Goal: Task Accomplishment & Management: Complete application form

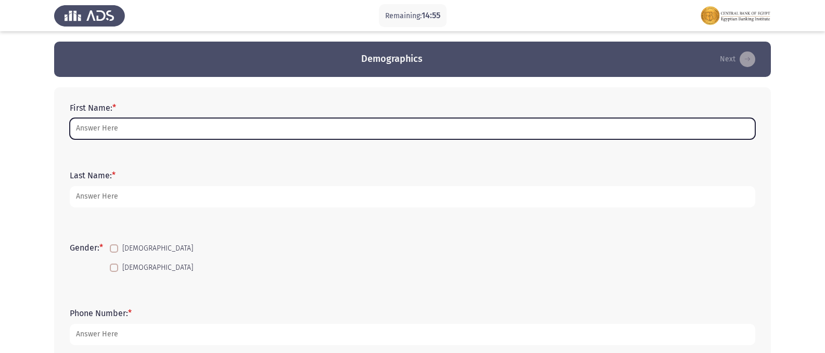
click at [148, 126] on input "First Name: *" at bounding box center [413, 128] width 686 height 21
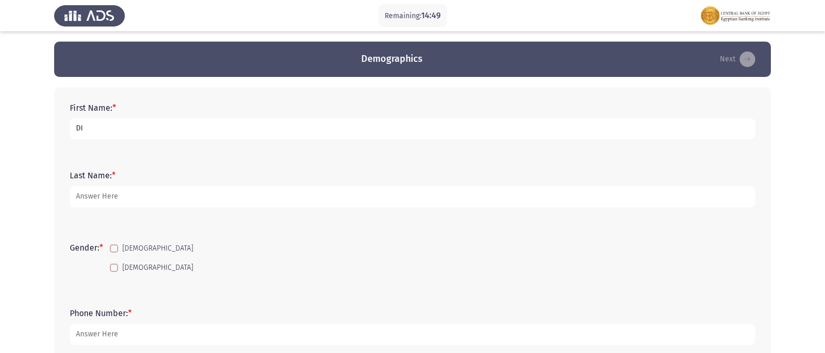
type input "D"
type input "[PERSON_NAME] [PERSON_NAME]"
click at [113, 268] on span at bounding box center [114, 268] width 8 height 8
click at [113, 272] on input "[DEMOGRAPHIC_DATA]" at bounding box center [113, 272] width 1 height 1
checkbox input "true"
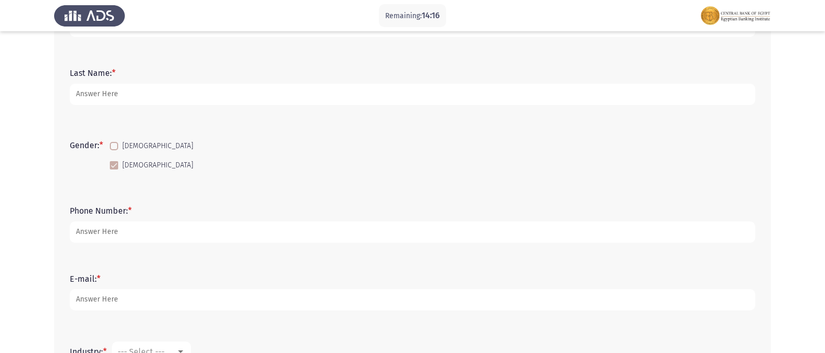
scroll to position [104, 0]
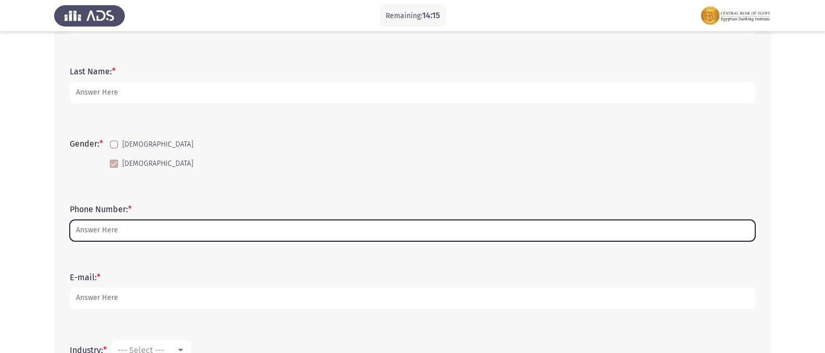
click at [138, 228] on input "Phone Number: *" at bounding box center [413, 230] width 686 height 21
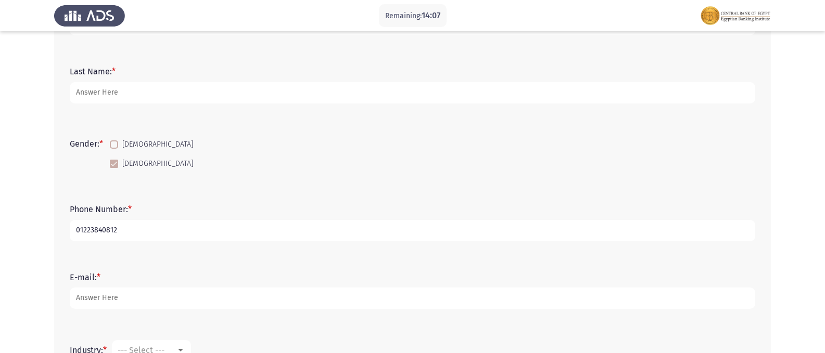
type input "01223840812"
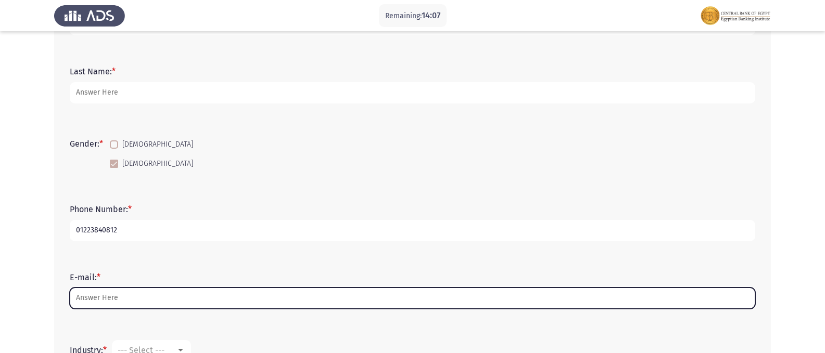
click at [138, 293] on input "E-mail: *" at bounding box center [413, 298] width 686 height 21
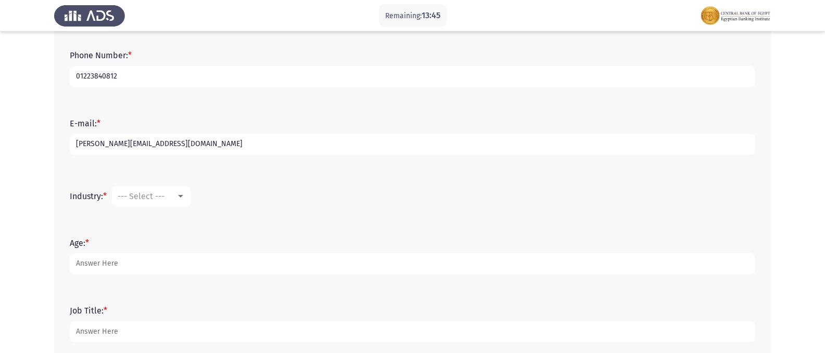
scroll to position [260, 0]
type input "[PERSON_NAME][EMAIL_ADDRESS][DOMAIN_NAME]"
click at [183, 194] on div at bounding box center [180, 194] width 5 height 3
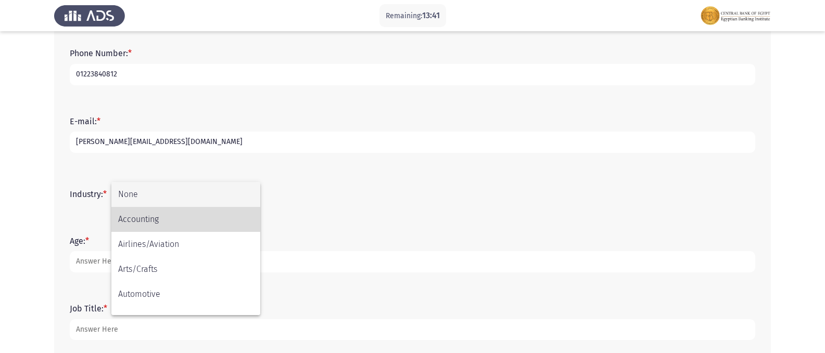
click at [182, 219] on span "Accounting" at bounding box center [185, 219] width 135 height 25
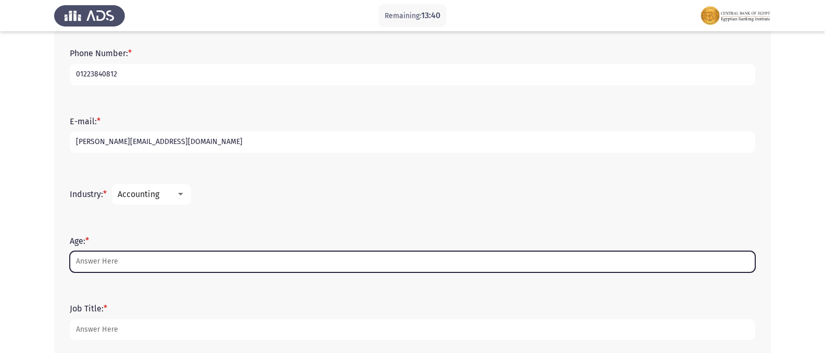
click at [128, 263] on input "Age: *" at bounding box center [413, 261] width 686 height 21
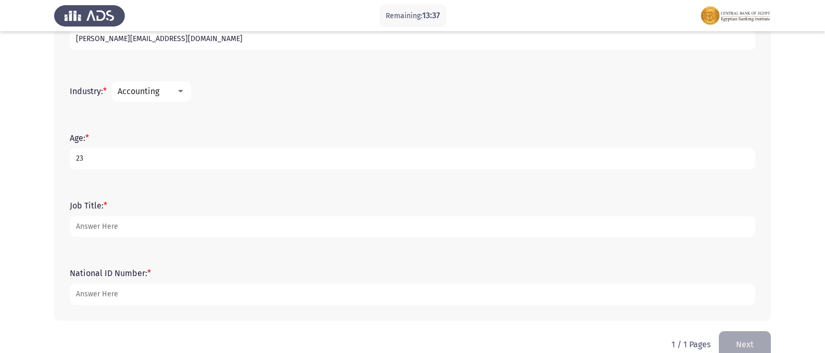
scroll to position [364, 0]
type input "23"
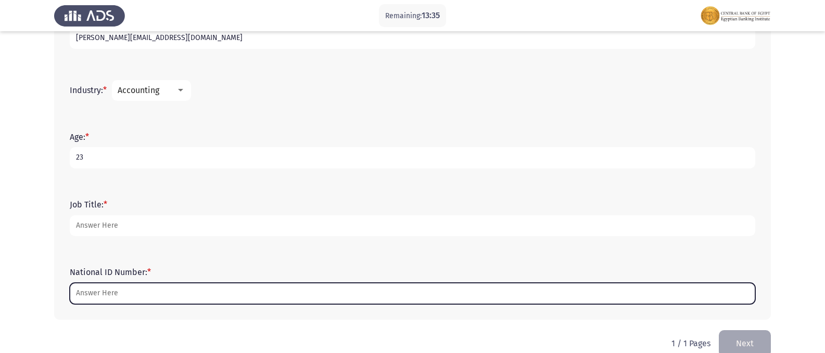
click at [138, 289] on input "National ID Number: *" at bounding box center [413, 293] width 686 height 21
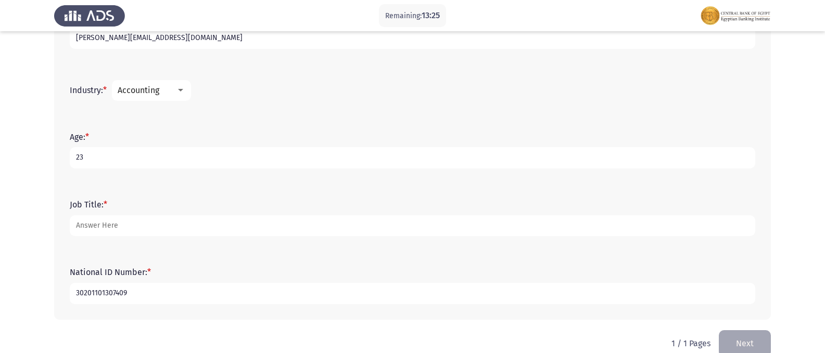
type input "30201101307409"
click at [183, 89] on div at bounding box center [180, 90] width 5 height 3
click at [202, 79] on span "Banking" at bounding box center [185, 83] width 135 height 25
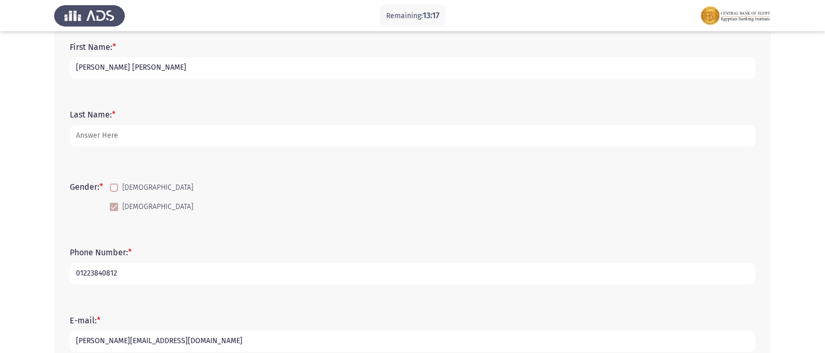
scroll to position [52, 0]
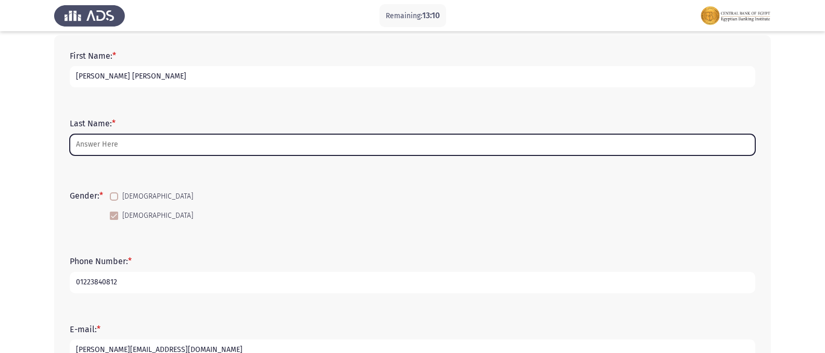
click at [190, 143] on input "Last Name: *" at bounding box center [413, 144] width 686 height 21
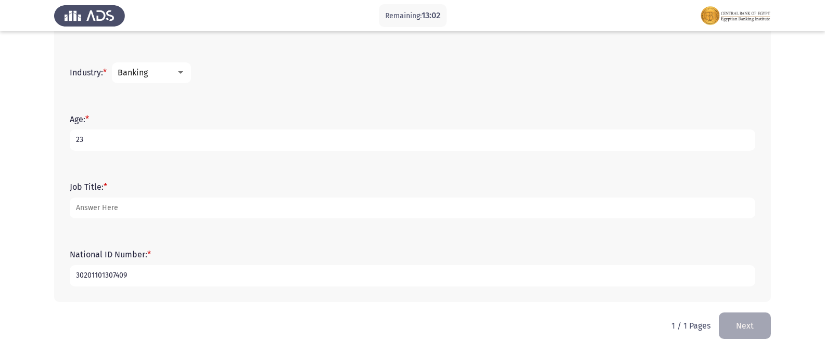
scroll to position [383, 0]
type input "BDC"
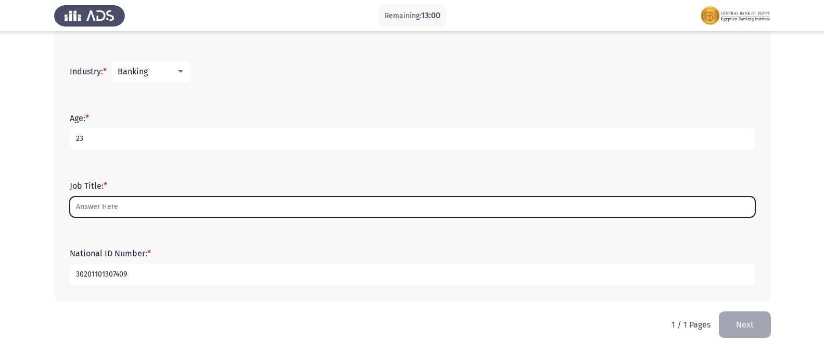
click at [172, 208] on input "Job Title: *" at bounding box center [413, 207] width 686 height 21
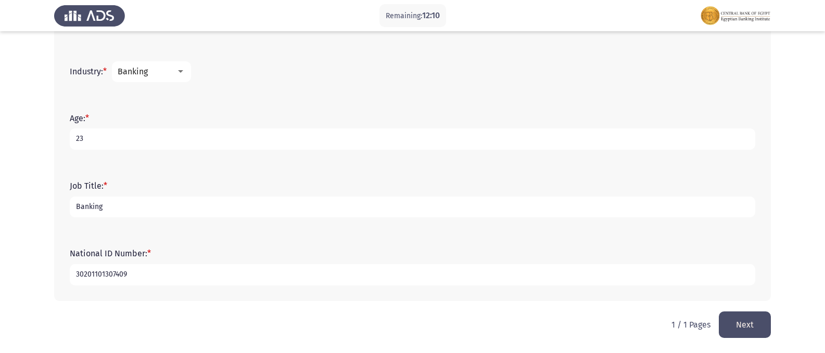
type input "Banking"
click at [752, 324] on button "Next" at bounding box center [745, 325] width 52 height 27
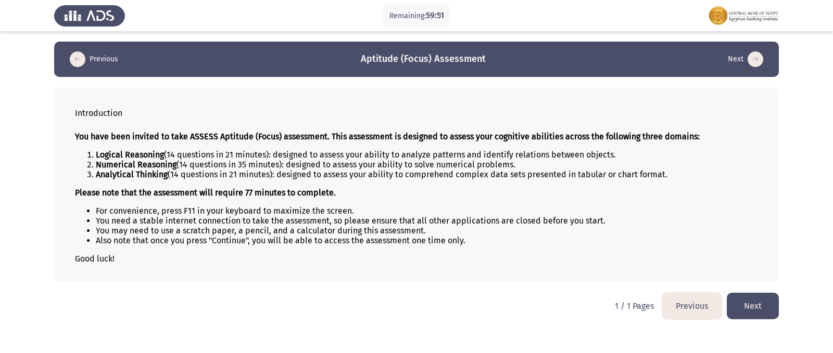
click at [772, 304] on button "Next" at bounding box center [753, 306] width 52 height 27
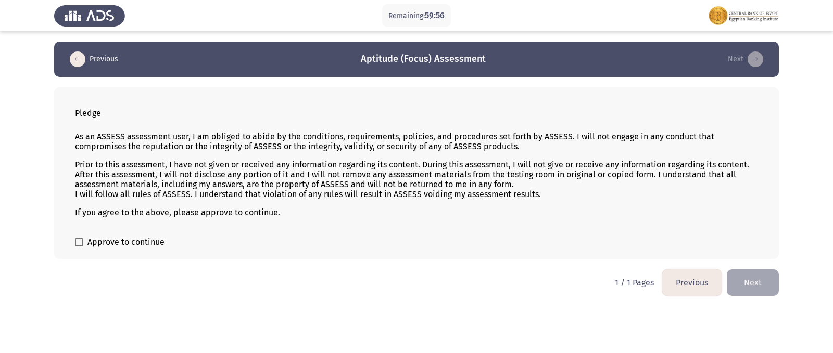
click at [84, 244] on label "Approve to continue" at bounding box center [120, 242] width 90 height 12
click at [79, 247] on input "Approve to continue" at bounding box center [79, 247] width 1 height 1
checkbox input "true"
click at [755, 279] on button "Next" at bounding box center [753, 283] width 52 height 27
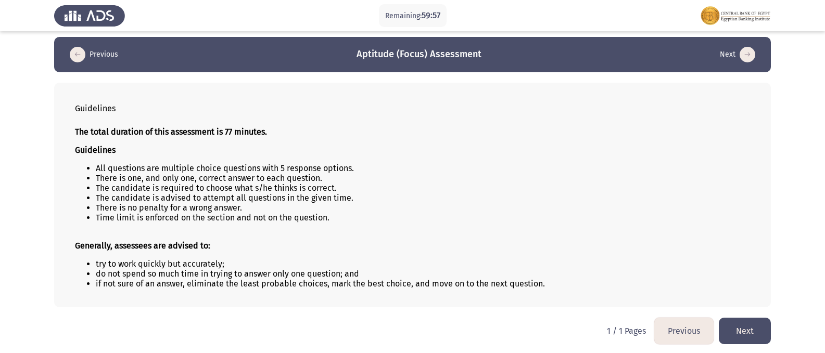
scroll to position [6, 0]
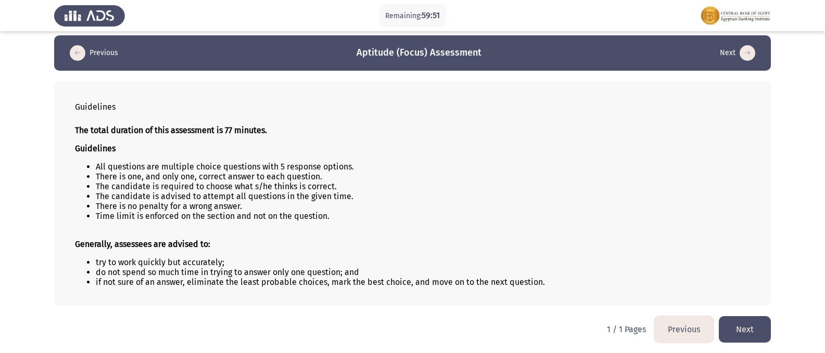
click at [747, 334] on button "Next" at bounding box center [745, 330] width 52 height 27
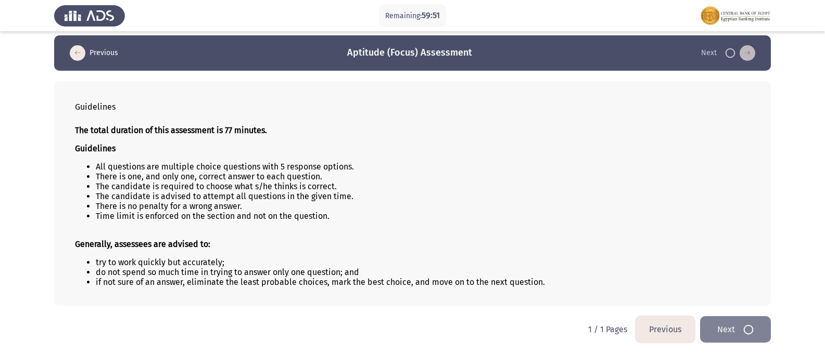
scroll to position [0, 0]
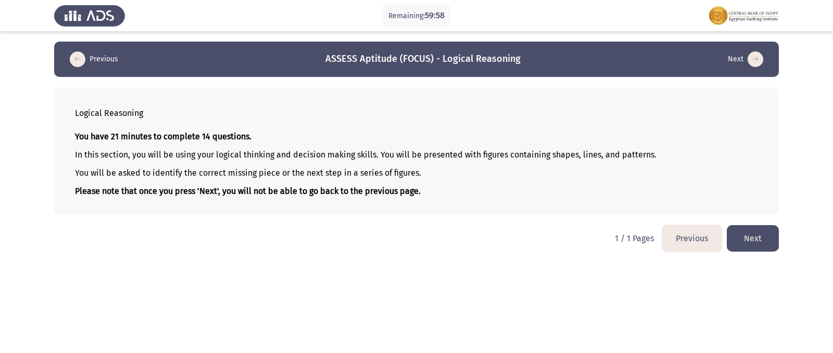
click at [750, 244] on button "Next" at bounding box center [753, 238] width 52 height 27
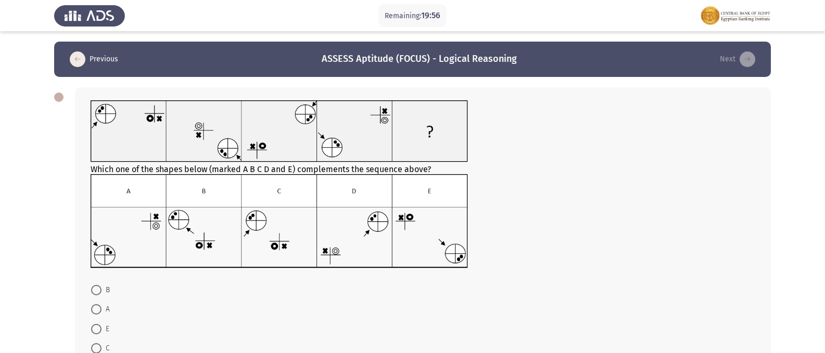
click at [95, 289] on span at bounding box center [96, 290] width 10 height 10
click at [95, 289] on input "B" at bounding box center [96, 290] width 10 height 10
radio input "true"
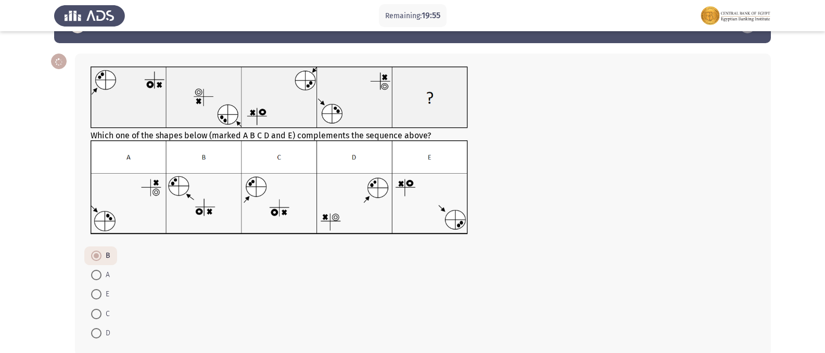
scroll to position [88, 0]
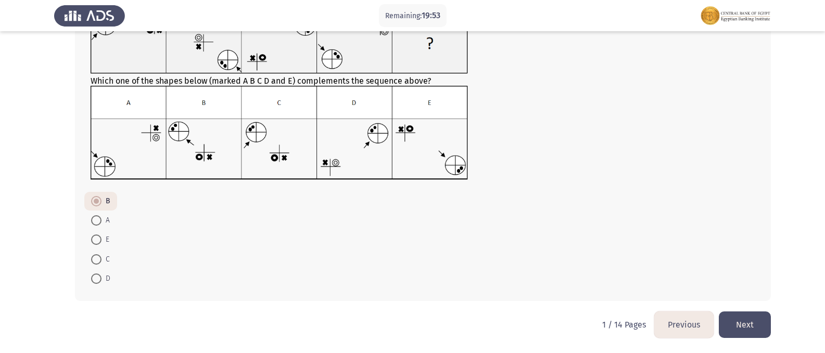
click at [751, 320] on button "Next" at bounding box center [745, 325] width 52 height 27
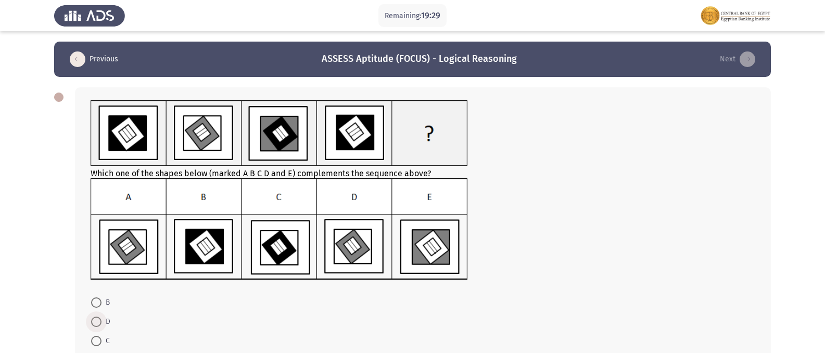
click at [94, 322] on span at bounding box center [96, 322] width 10 height 10
click at [94, 322] on input "D" at bounding box center [96, 322] width 10 height 10
radio input "true"
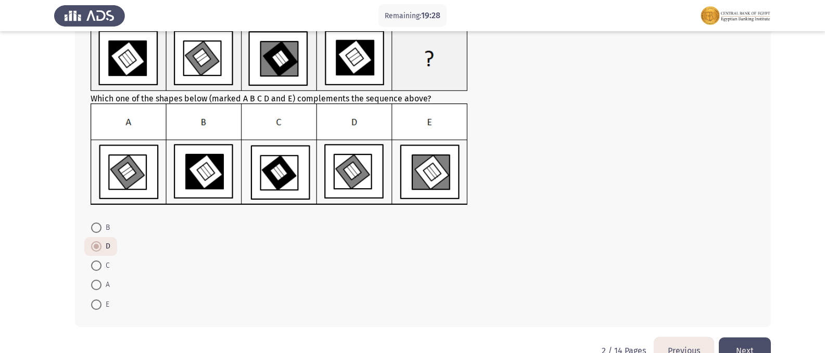
scroll to position [101, 0]
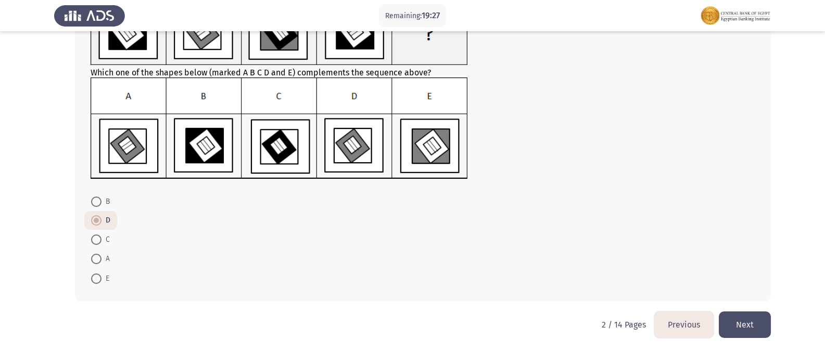
click at [730, 323] on button "Next" at bounding box center [745, 325] width 52 height 27
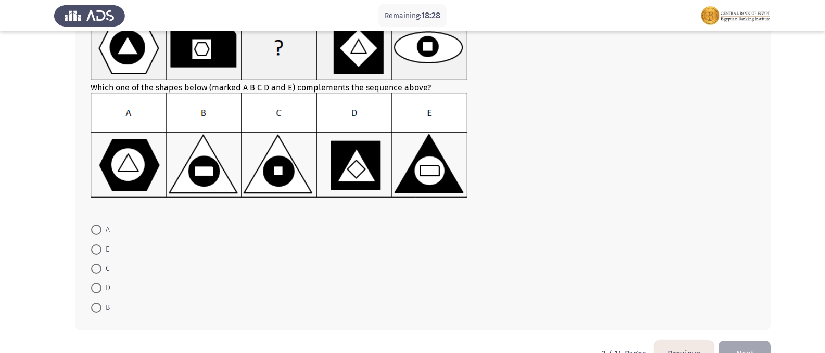
scroll to position [104, 0]
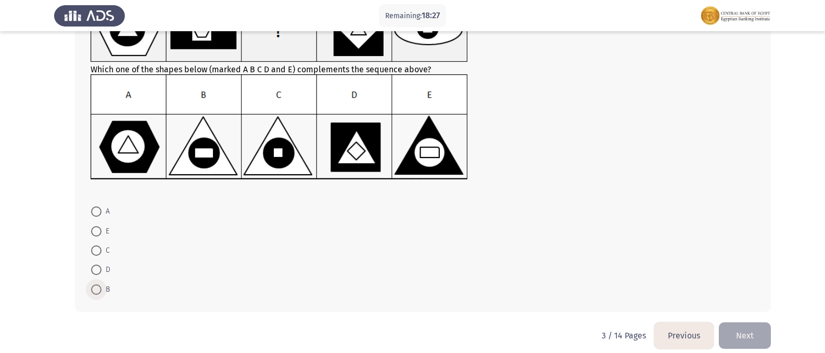
click at [99, 286] on span at bounding box center [96, 290] width 10 height 10
click at [99, 286] on input "B" at bounding box center [96, 290] width 10 height 10
radio input "true"
click at [753, 334] on button "Next" at bounding box center [745, 335] width 52 height 27
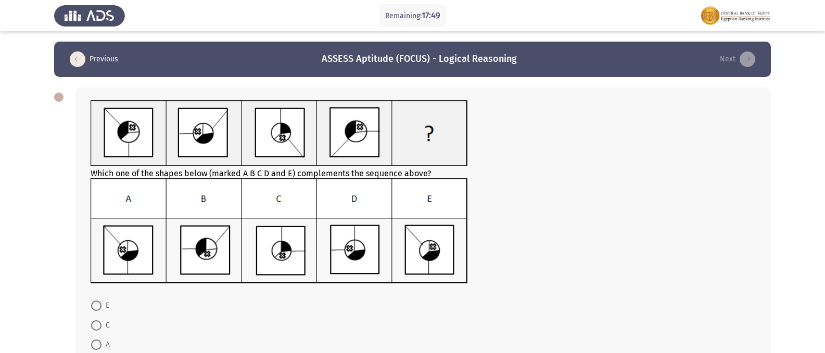
scroll to position [52, 0]
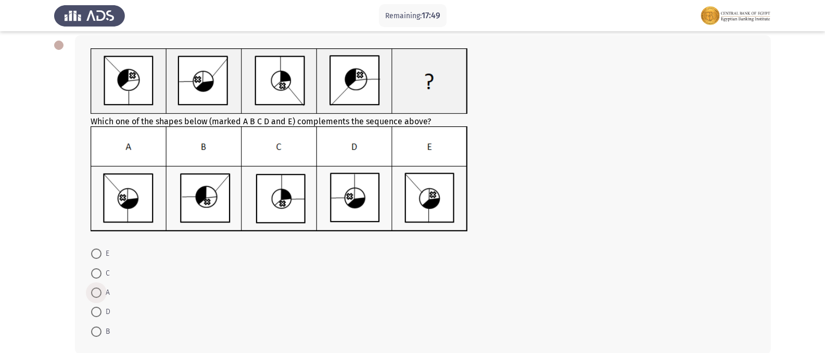
click at [99, 290] on span at bounding box center [96, 293] width 10 height 10
click at [99, 290] on input "A" at bounding box center [96, 293] width 10 height 10
radio input "true"
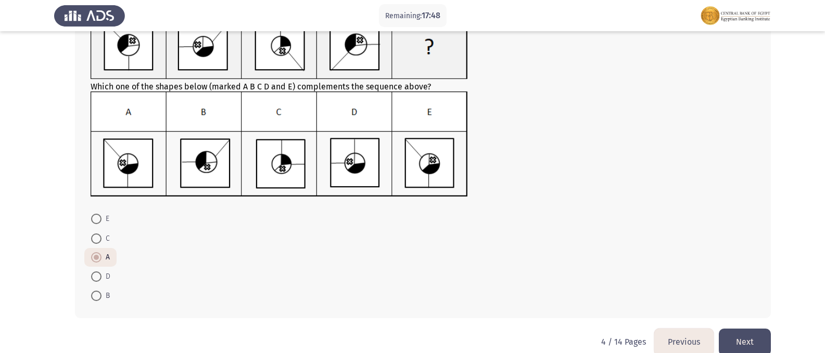
scroll to position [104, 0]
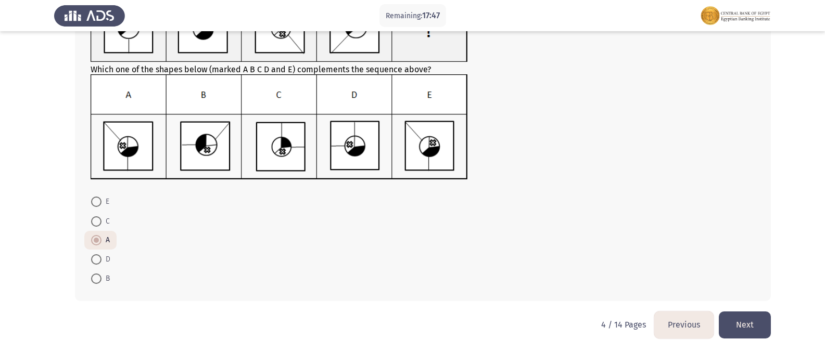
click at [747, 328] on button "Next" at bounding box center [745, 325] width 52 height 27
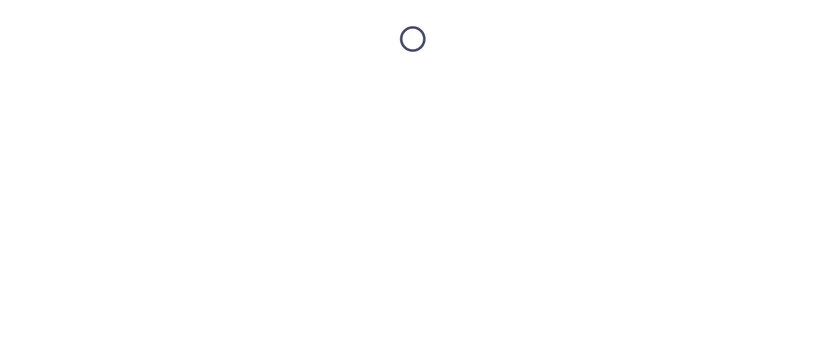
scroll to position [0, 0]
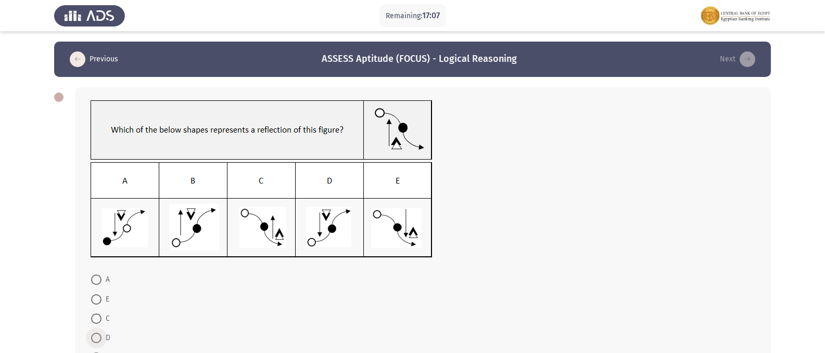
click at [100, 334] on span at bounding box center [96, 338] width 10 height 10
click at [100, 334] on input "D" at bounding box center [96, 338] width 10 height 10
radio input "true"
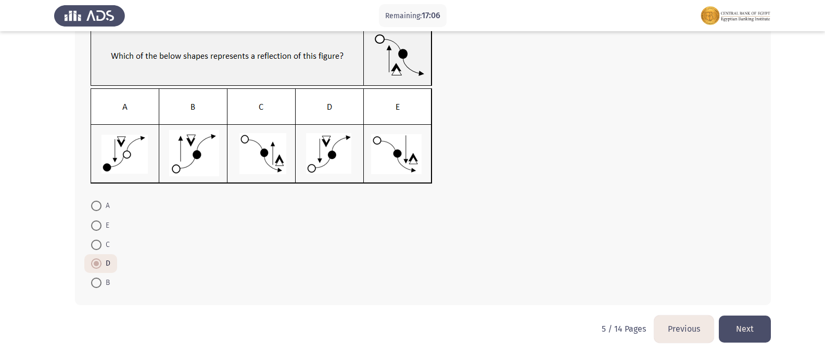
scroll to position [78, 0]
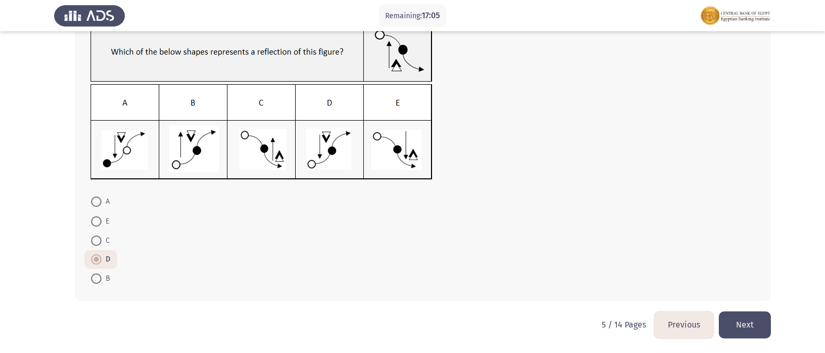
click at [750, 328] on button "Next" at bounding box center [745, 325] width 52 height 27
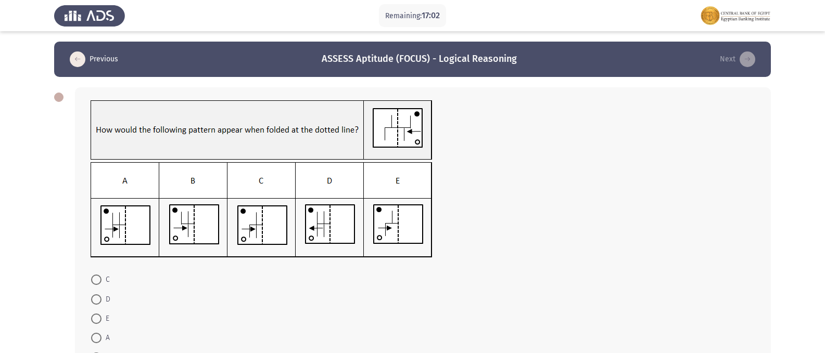
scroll to position [52, 0]
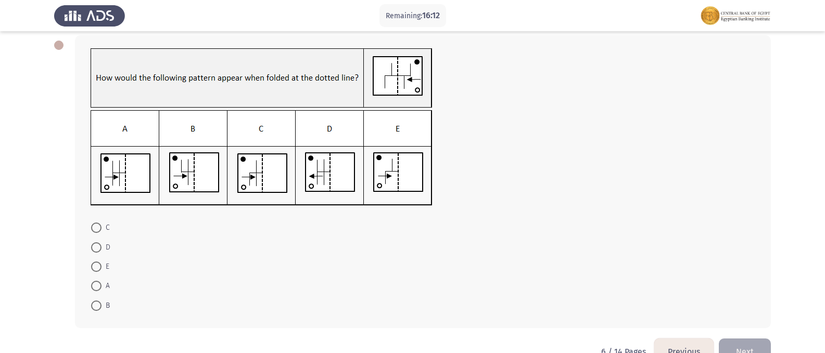
click at [99, 244] on span at bounding box center [96, 248] width 10 height 10
click at [99, 244] on input "D" at bounding box center [96, 248] width 10 height 10
radio input "true"
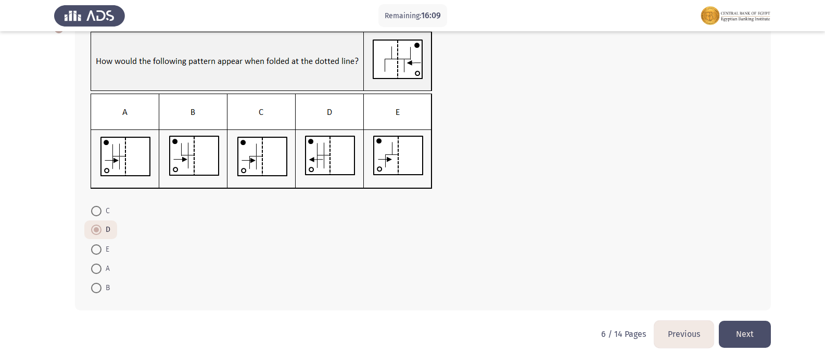
scroll to position [78, 0]
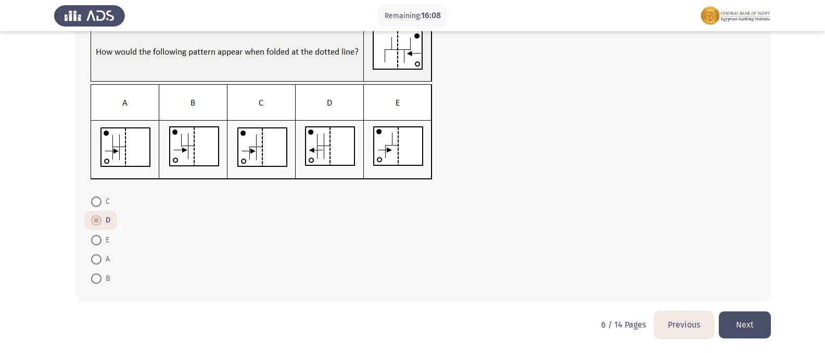
click at [754, 326] on button "Next" at bounding box center [745, 325] width 52 height 27
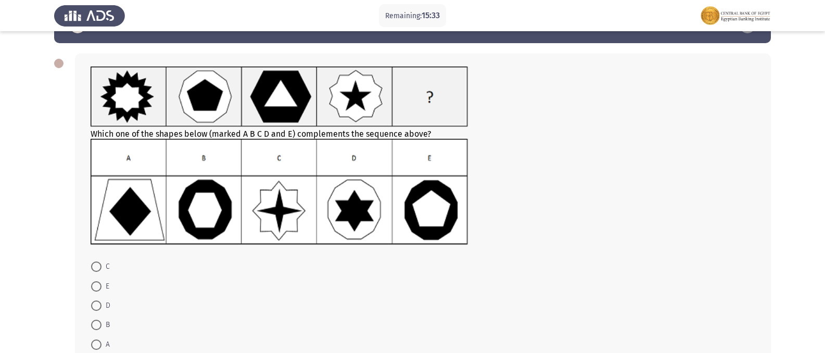
scroll to position [52, 0]
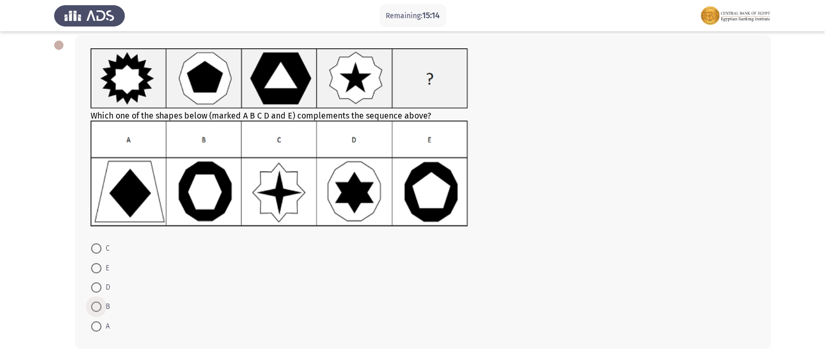
click at [98, 307] on span at bounding box center [96, 307] width 10 height 10
click at [98, 307] on input "B" at bounding box center [96, 307] width 10 height 10
radio input "true"
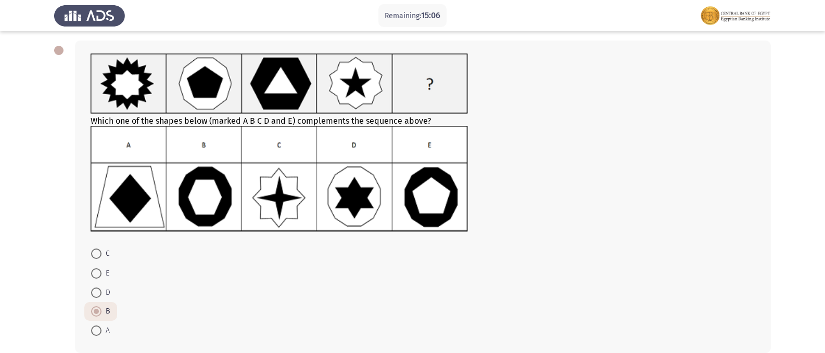
scroll to position [99, 0]
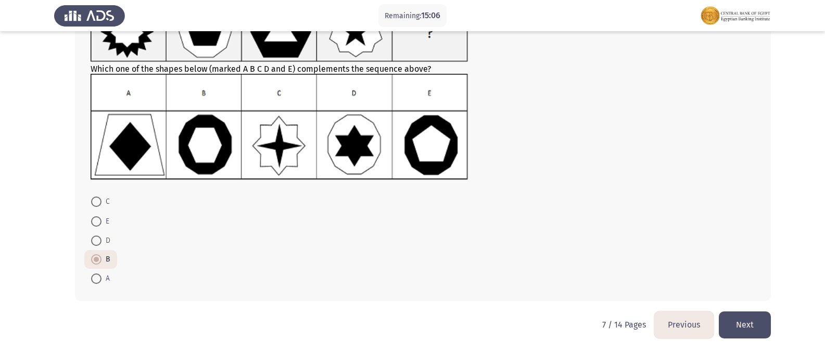
click at [746, 325] on button "Next" at bounding box center [745, 325] width 52 height 27
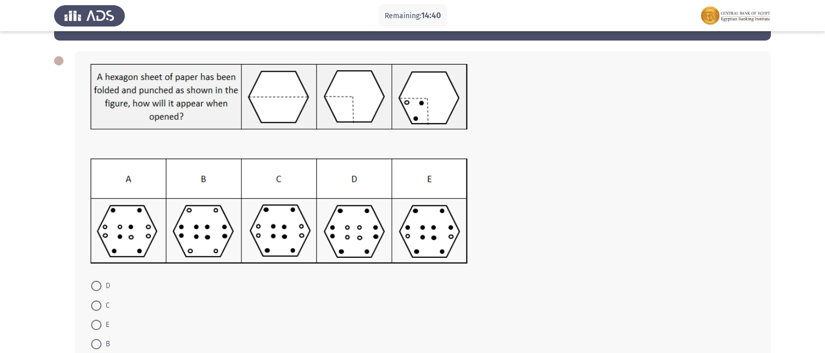
scroll to position [52, 0]
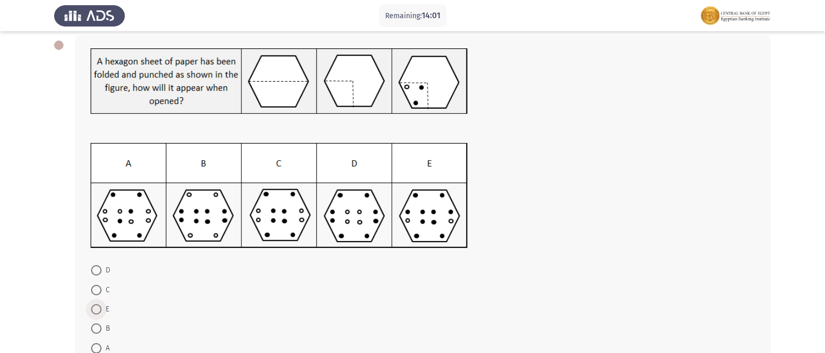
click at [100, 306] on span at bounding box center [96, 310] width 10 height 10
click at [100, 306] on input "E" at bounding box center [96, 310] width 10 height 10
radio input "true"
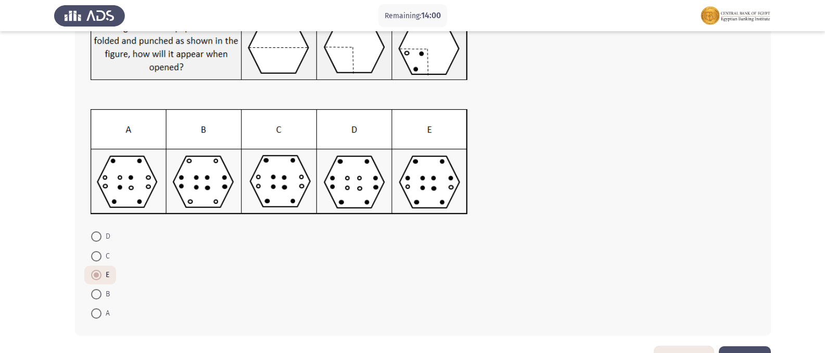
scroll to position [104, 0]
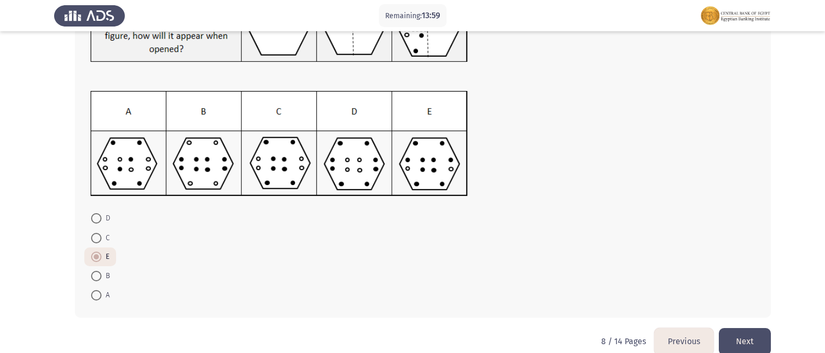
click at [735, 334] on button "Next" at bounding box center [745, 341] width 52 height 27
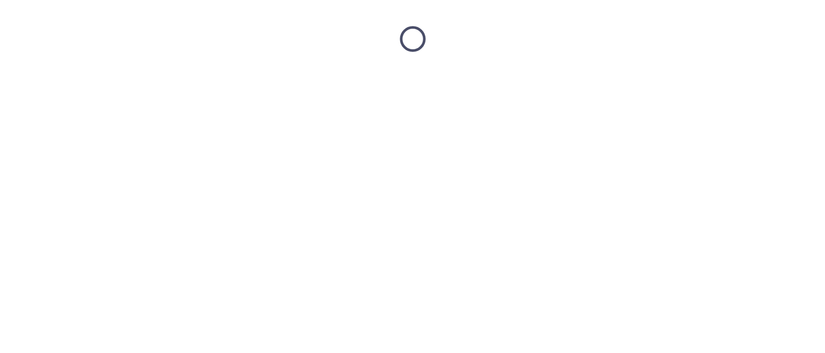
scroll to position [0, 0]
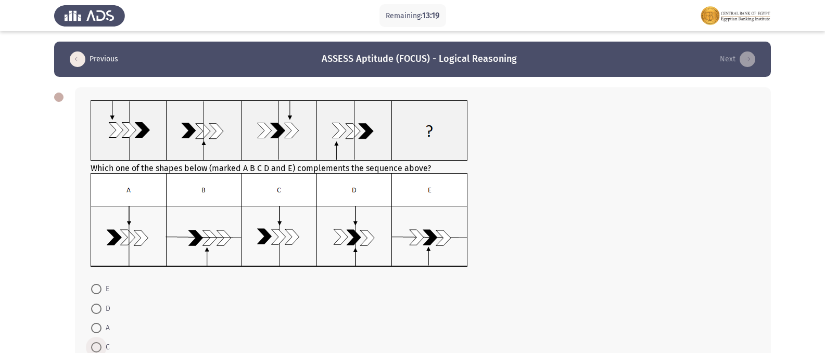
click at [97, 343] on span at bounding box center [96, 348] width 10 height 10
click at [97, 343] on input "C" at bounding box center [96, 348] width 10 height 10
radio input "true"
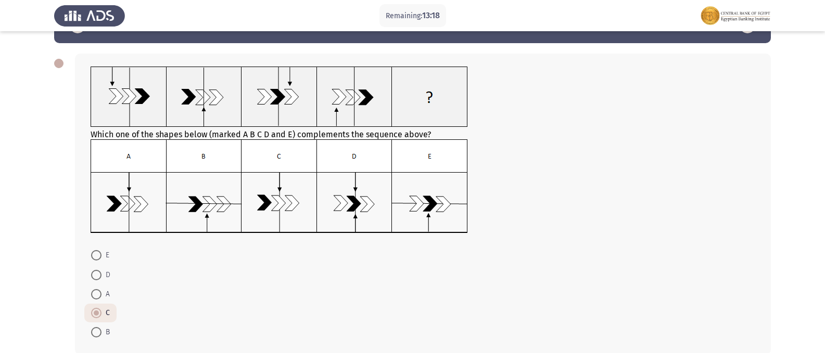
scroll to position [87, 0]
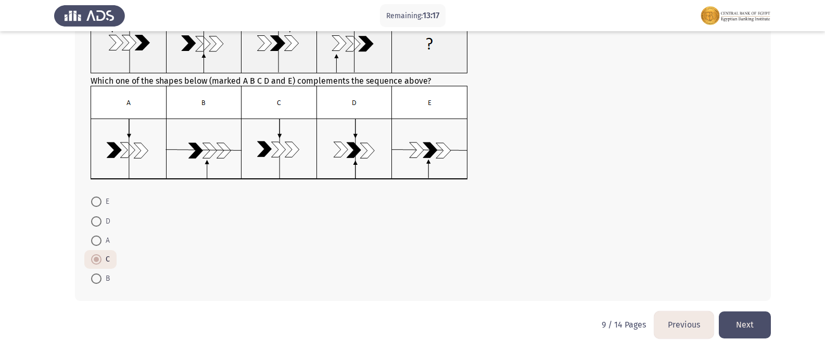
click at [745, 328] on button "Next" at bounding box center [745, 325] width 52 height 27
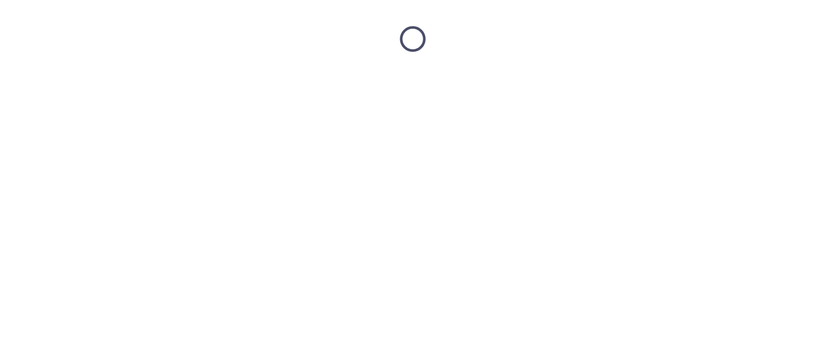
scroll to position [0, 0]
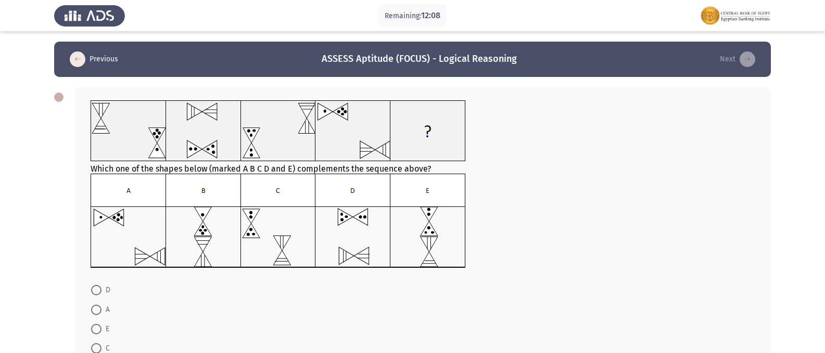
click at [99, 324] on label "E" at bounding box center [100, 329] width 18 height 12
click at [99, 324] on input "E" at bounding box center [96, 329] width 10 height 10
radio input "true"
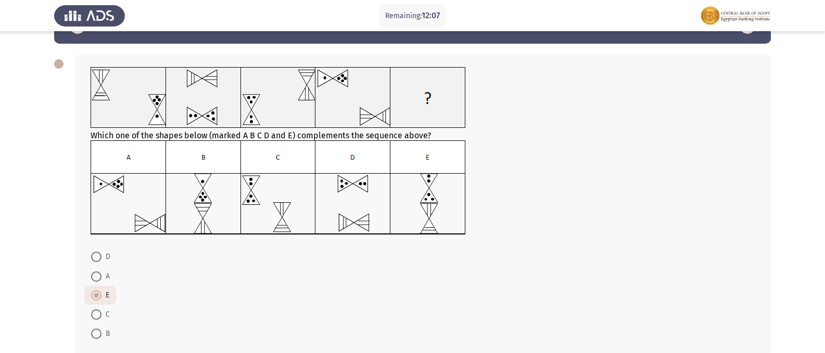
scroll to position [88, 0]
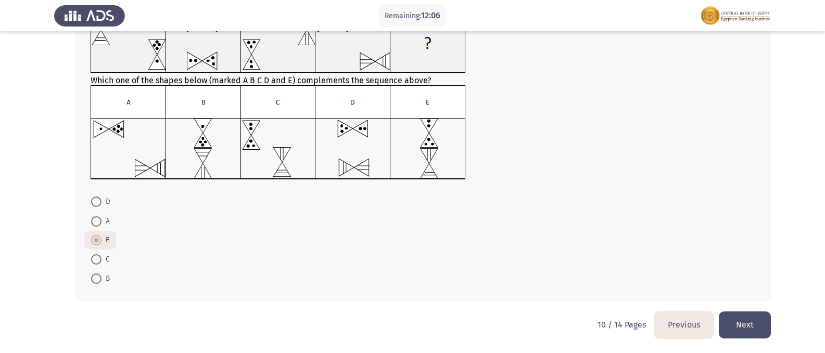
click at [746, 318] on button "Next" at bounding box center [745, 325] width 52 height 27
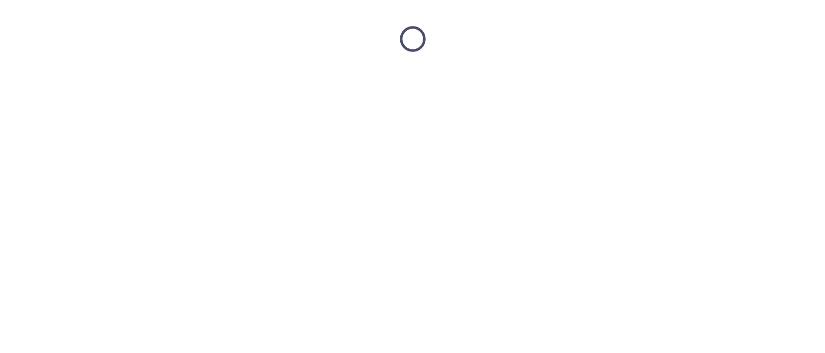
scroll to position [0, 0]
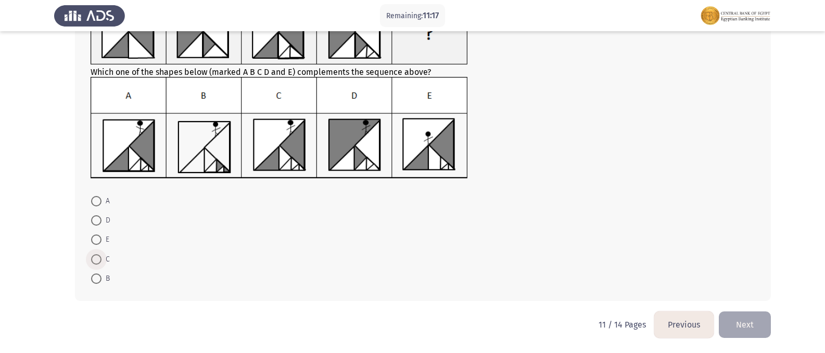
click at [97, 260] on span at bounding box center [96, 260] width 10 height 10
click at [97, 260] on input "C" at bounding box center [96, 260] width 10 height 10
radio input "true"
click at [755, 333] on button "Next" at bounding box center [745, 325] width 52 height 27
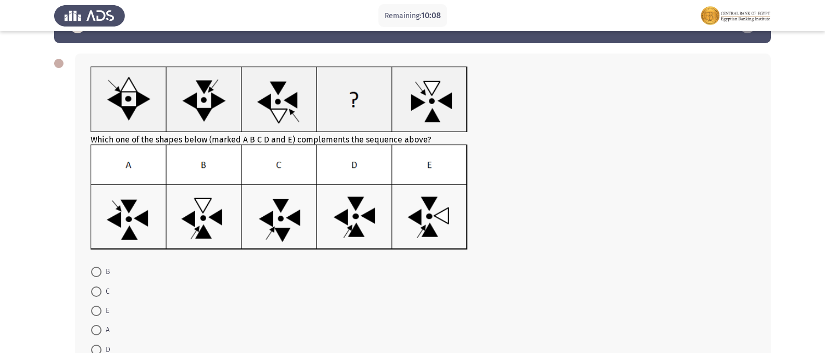
scroll to position [52, 0]
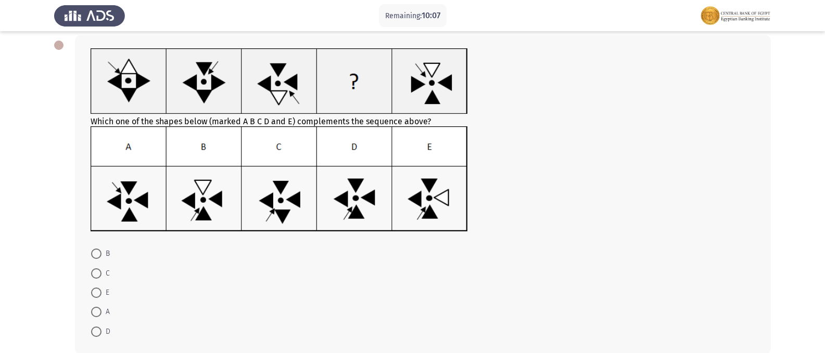
click at [95, 328] on span at bounding box center [96, 332] width 10 height 10
click at [95, 328] on input "D" at bounding box center [96, 332] width 10 height 10
radio input "true"
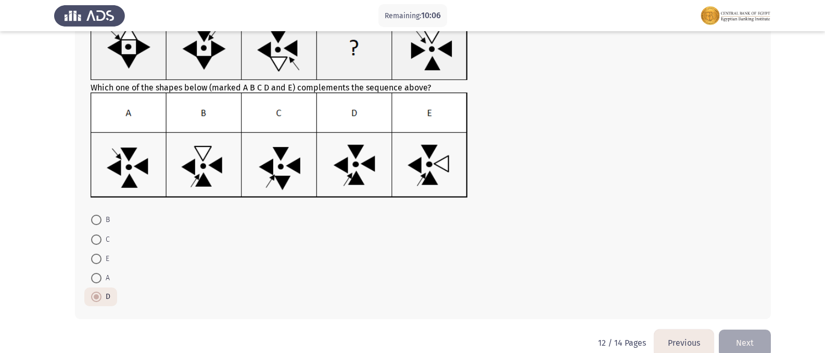
scroll to position [104, 0]
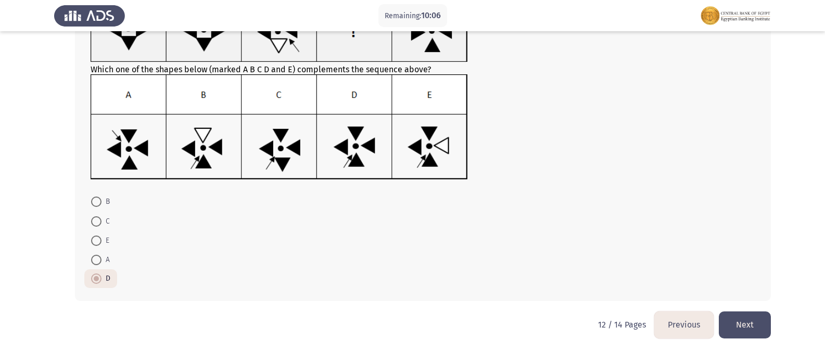
click at [750, 329] on button "Next" at bounding box center [745, 325] width 52 height 27
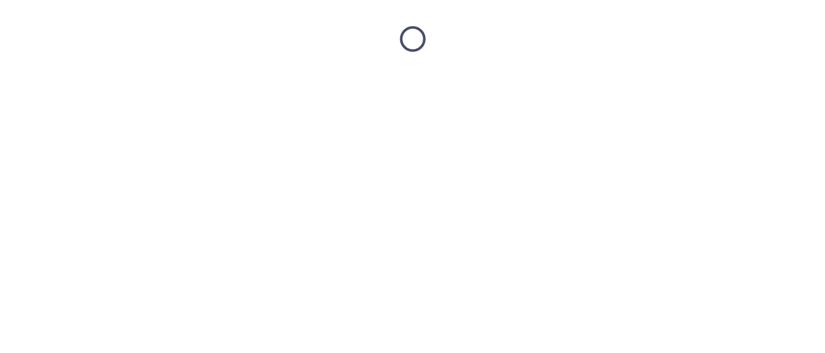
scroll to position [0, 0]
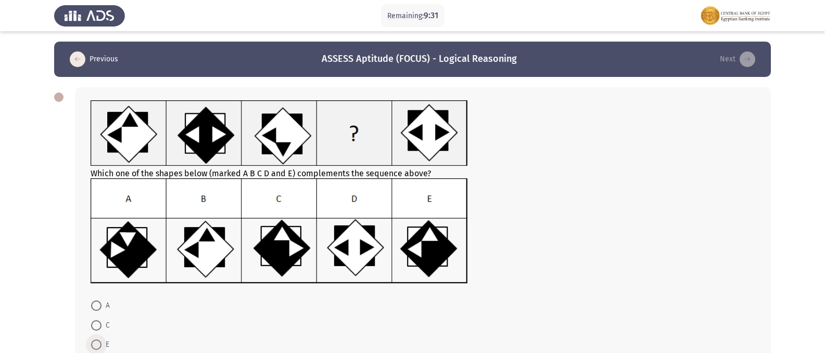
click at [104, 345] on span "E" at bounding box center [106, 345] width 8 height 12
click at [102, 345] on input "E" at bounding box center [96, 345] width 10 height 10
radio input "true"
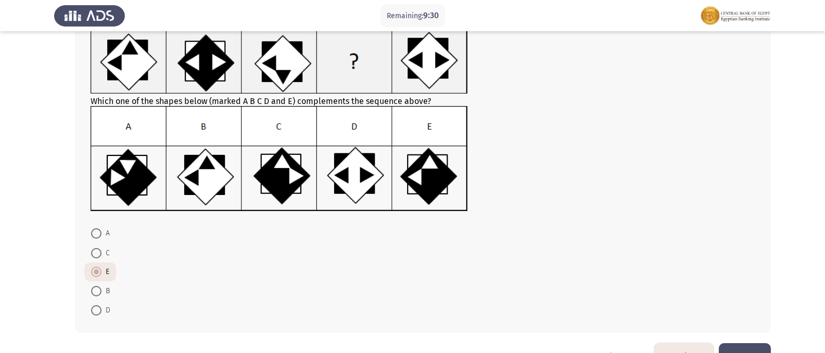
scroll to position [104, 0]
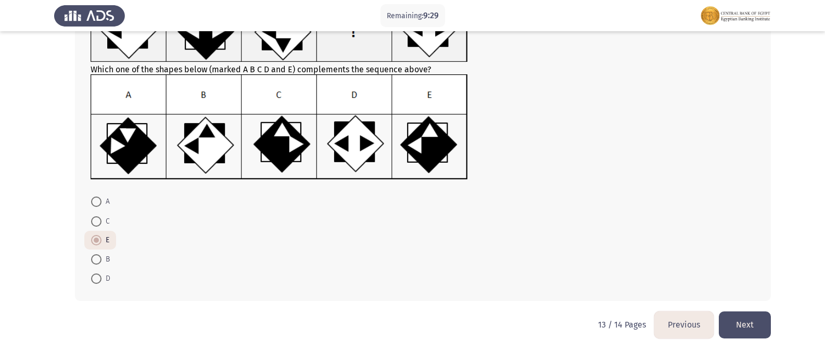
click at [753, 319] on button "Next" at bounding box center [745, 325] width 52 height 27
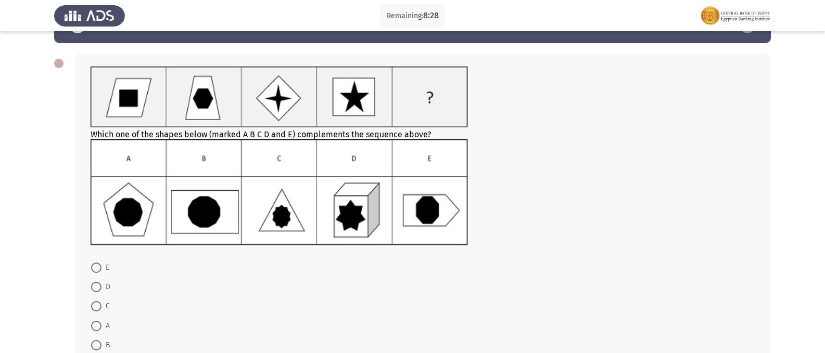
scroll to position [52, 0]
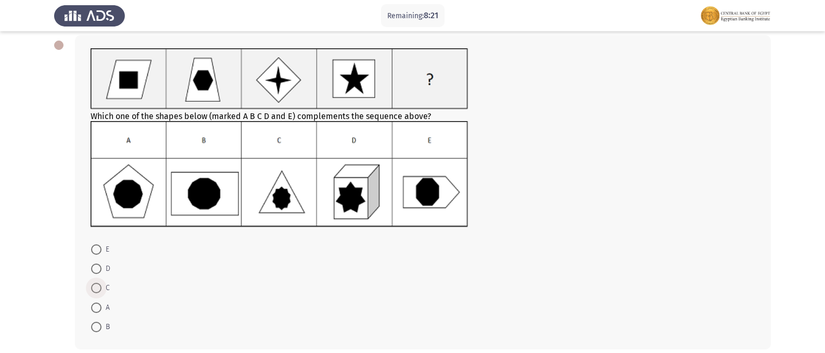
click at [97, 285] on span at bounding box center [96, 288] width 10 height 10
click at [97, 285] on input "C" at bounding box center [96, 288] width 10 height 10
radio input "true"
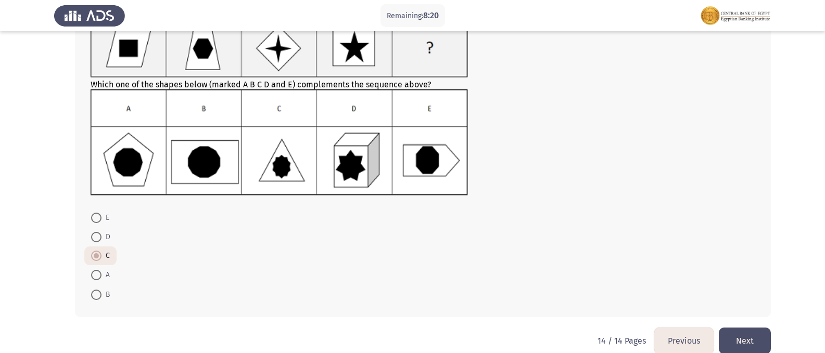
scroll to position [100, 0]
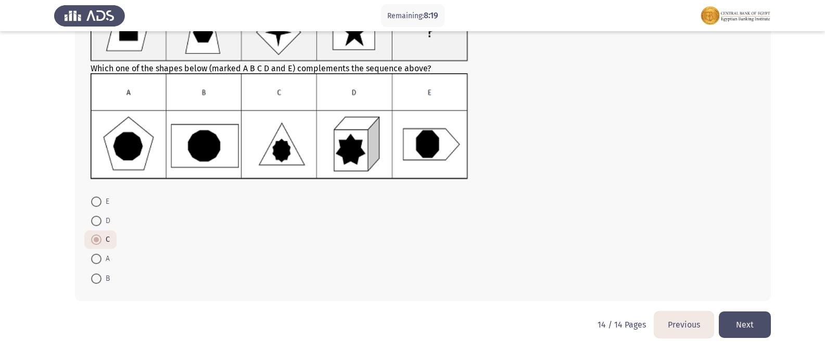
click at [750, 327] on button "Next" at bounding box center [745, 325] width 52 height 27
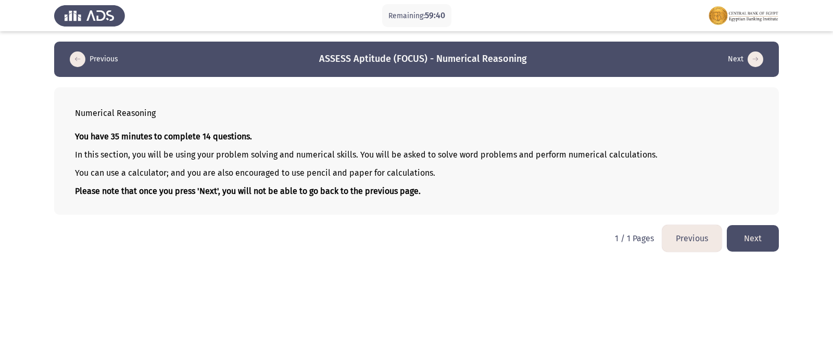
click at [750, 234] on button "Next" at bounding box center [753, 238] width 52 height 27
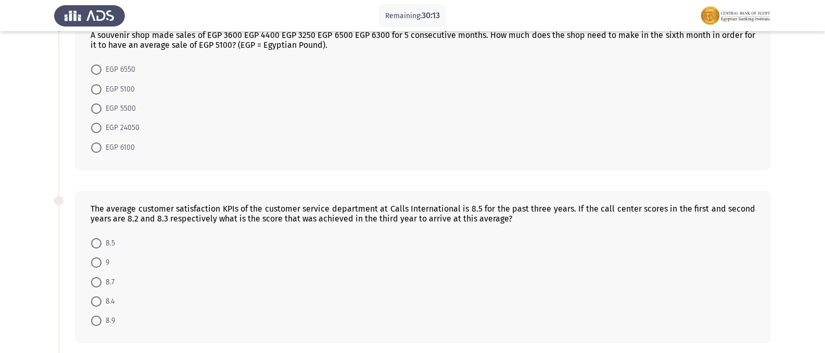
scroll to position [52, 0]
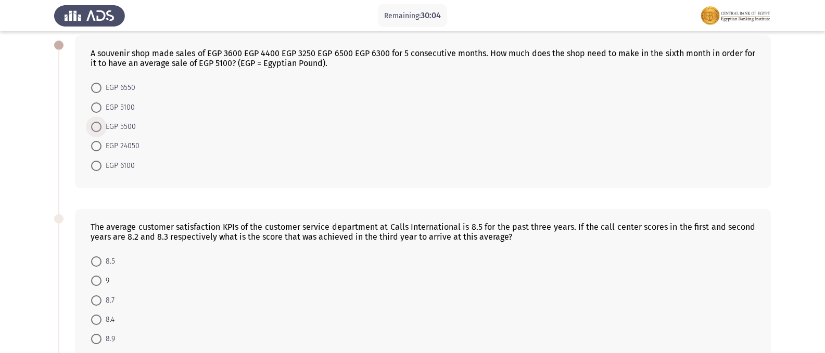
click at [98, 126] on span at bounding box center [96, 127] width 10 height 10
click at [98, 126] on input "EGP 5500" at bounding box center [96, 127] width 10 height 10
radio input "true"
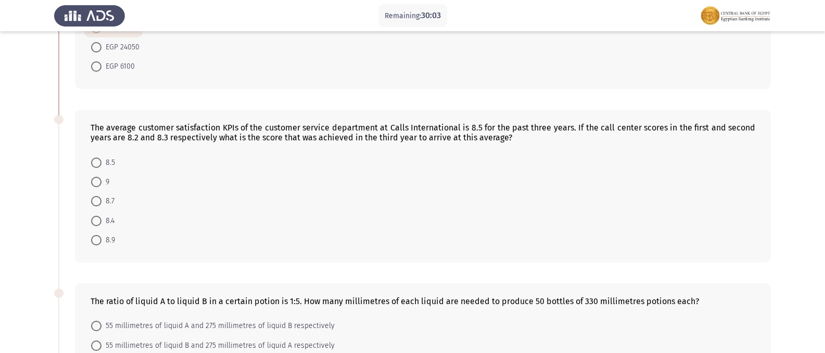
scroll to position [156, 0]
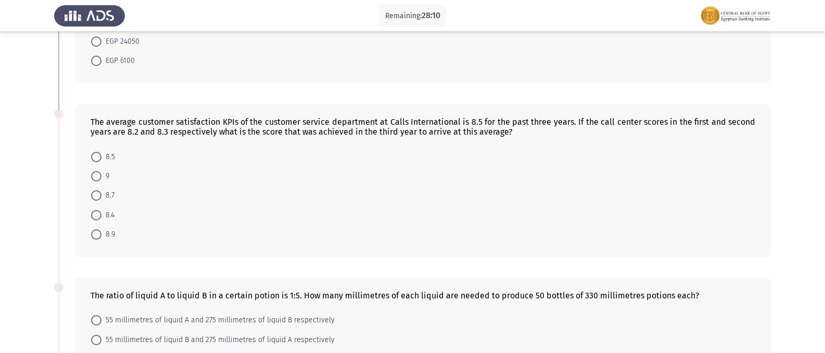
click at [97, 239] on span at bounding box center [96, 235] width 10 height 10
click at [97, 239] on input "8.9" at bounding box center [96, 235] width 10 height 10
radio input "true"
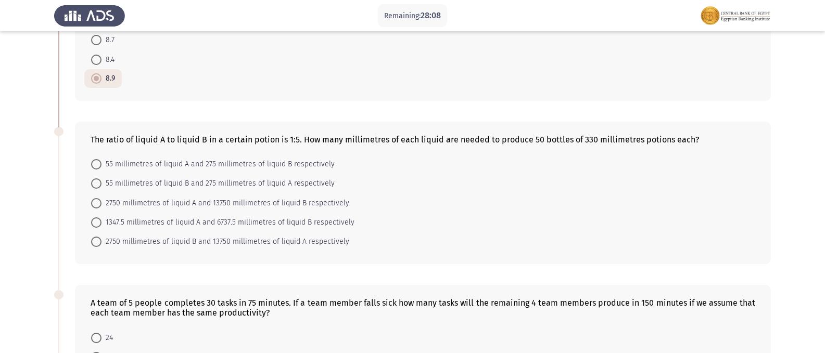
scroll to position [312, 0]
click at [96, 160] on span at bounding box center [96, 164] width 10 height 10
click at [96, 160] on input "55 millimetres of liquid A and 275 millimetres of liquid B respectively" at bounding box center [96, 164] width 10 height 10
radio input "true"
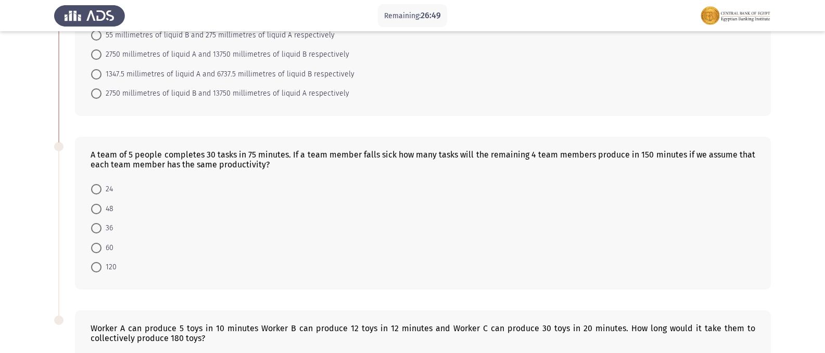
scroll to position [469, 0]
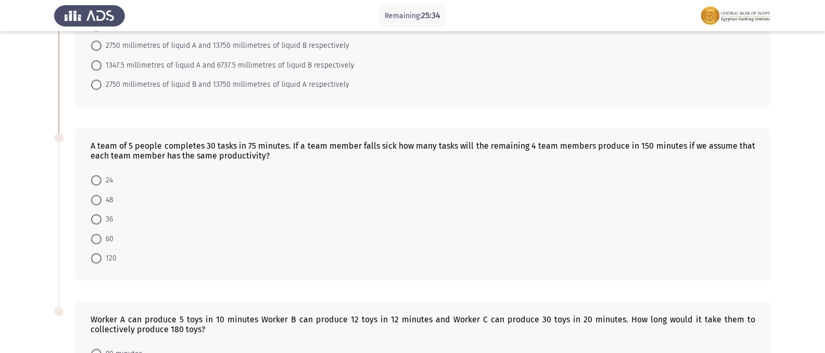
click at [97, 183] on span at bounding box center [96, 180] width 10 height 10
click at [97, 183] on input "24" at bounding box center [96, 180] width 10 height 10
radio input "true"
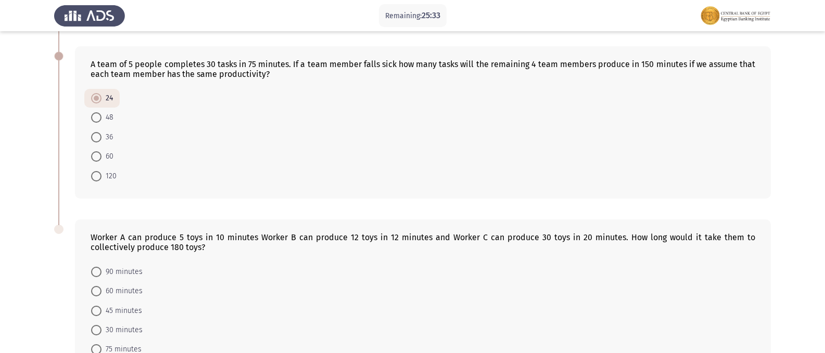
scroll to position [621, 0]
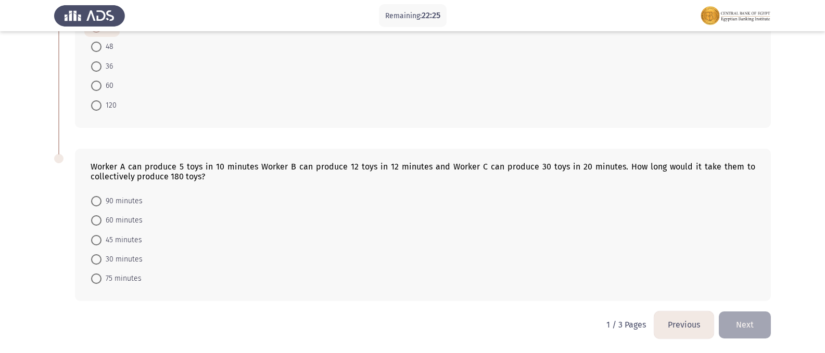
click at [98, 205] on span at bounding box center [96, 201] width 10 height 10
click at [98, 205] on input "90 minutes" at bounding box center [96, 201] width 10 height 10
radio input "true"
click at [761, 325] on button "Next" at bounding box center [745, 325] width 52 height 27
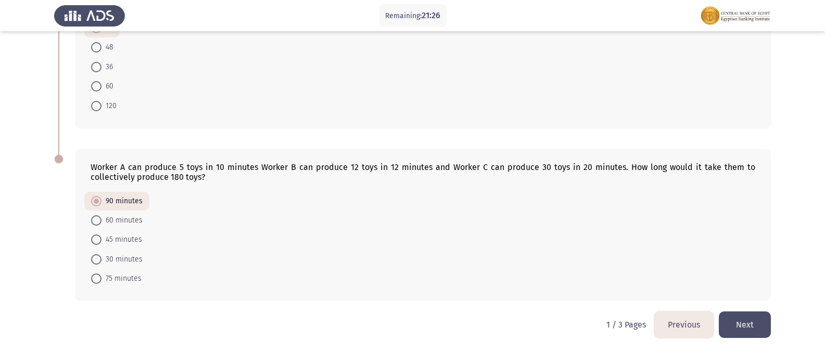
scroll to position [0, 0]
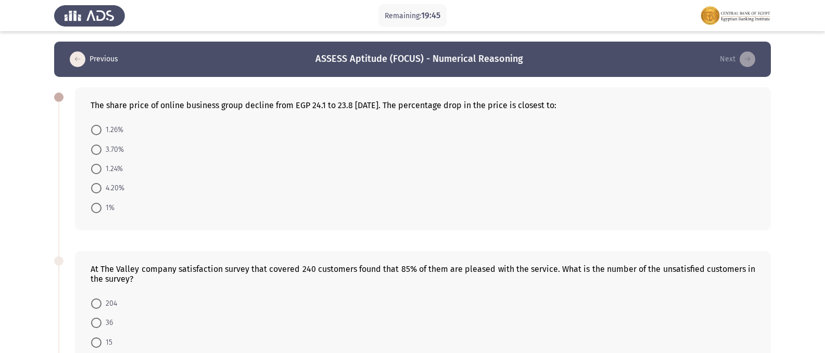
click at [94, 167] on span at bounding box center [96, 169] width 10 height 10
click at [94, 167] on input "1.24%" at bounding box center [96, 169] width 10 height 10
radio input "true"
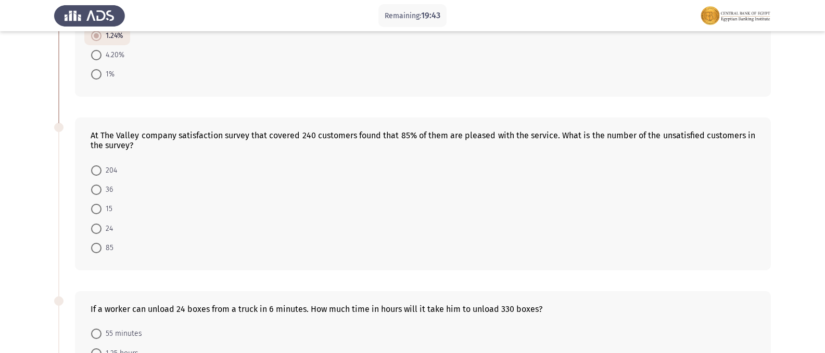
scroll to position [156, 0]
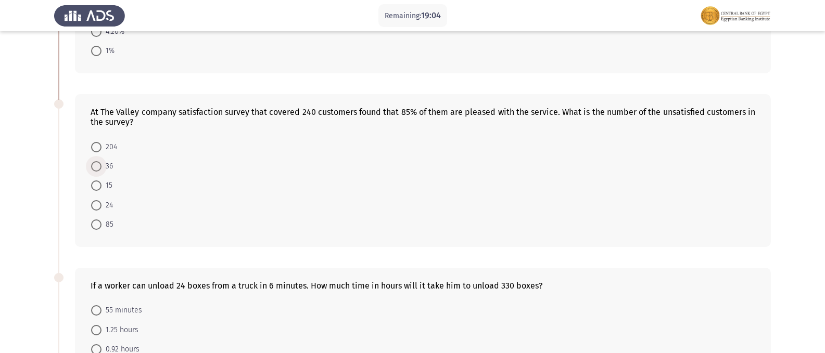
click at [99, 166] on span at bounding box center [96, 166] width 10 height 10
click at [99, 166] on input "36" at bounding box center [96, 166] width 10 height 10
radio input "true"
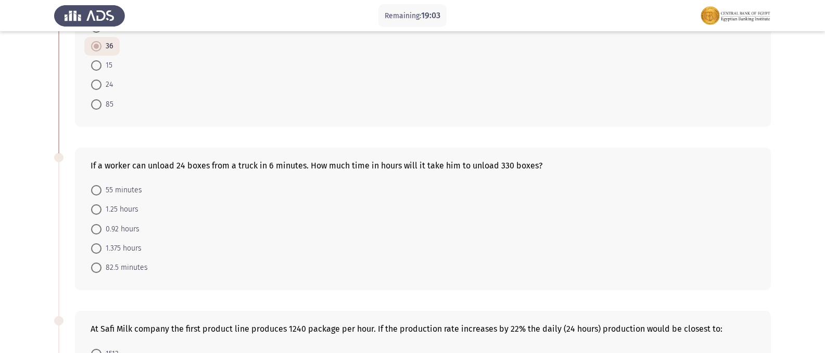
scroll to position [312, 0]
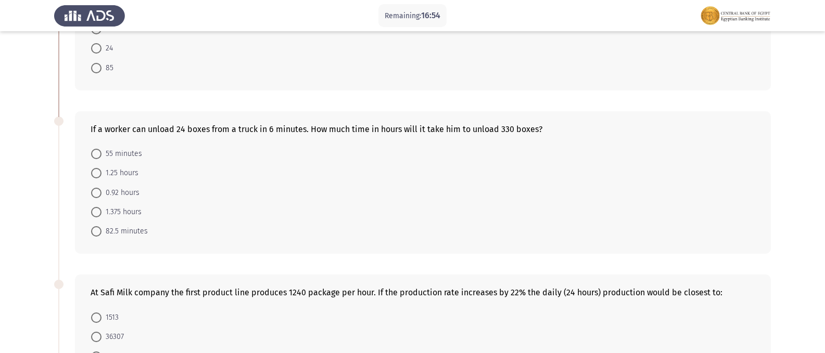
click at [95, 212] on span at bounding box center [96, 212] width 10 height 10
click at [95, 212] on input "1.375 hours" at bounding box center [96, 212] width 10 height 10
radio input "true"
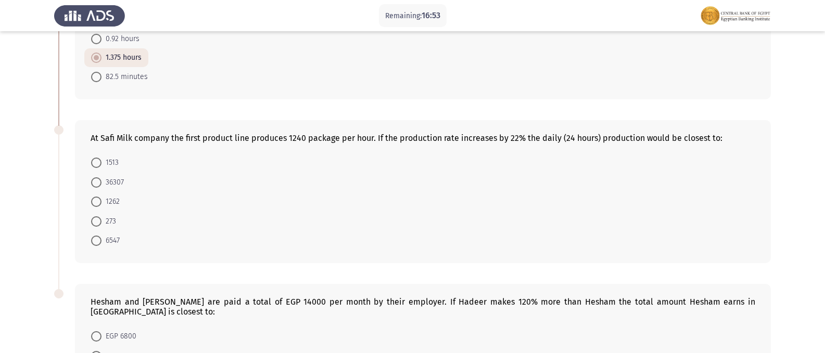
scroll to position [469, 0]
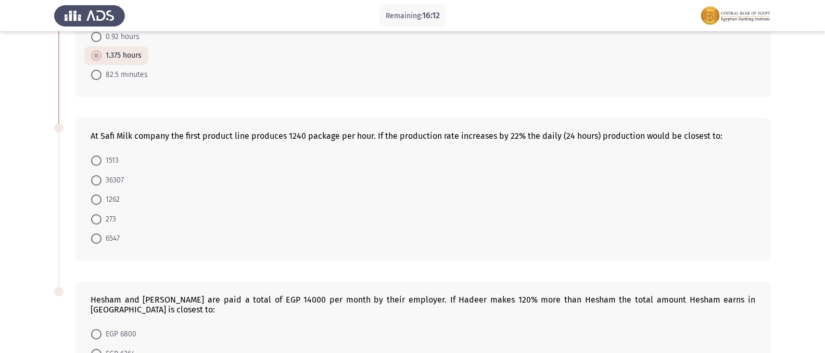
click at [97, 167] on label "1513" at bounding box center [105, 161] width 28 height 12
click at [97, 166] on input "1513" at bounding box center [96, 161] width 10 height 10
radio input "true"
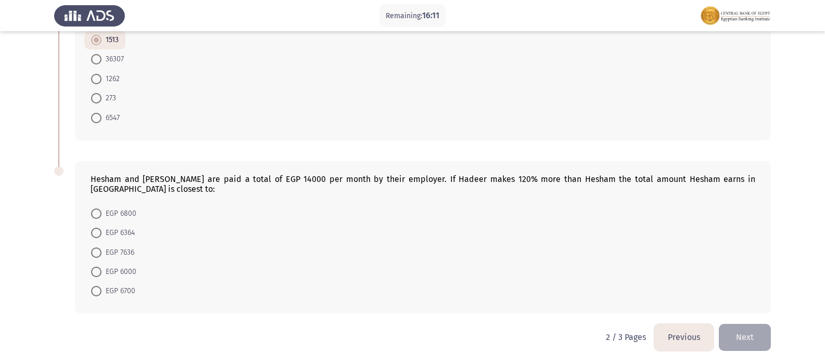
scroll to position [591, 0]
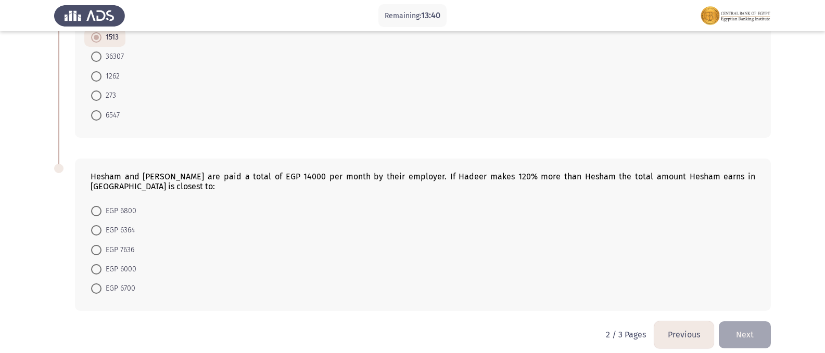
click at [92, 206] on span at bounding box center [96, 211] width 10 height 10
click at [92, 206] on input "EGP 6800" at bounding box center [96, 211] width 10 height 10
radio input "true"
click at [743, 322] on button "Next" at bounding box center [745, 335] width 52 height 27
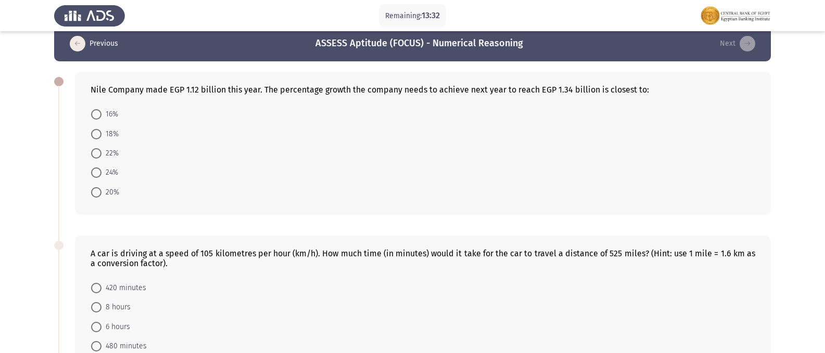
scroll to position [0, 0]
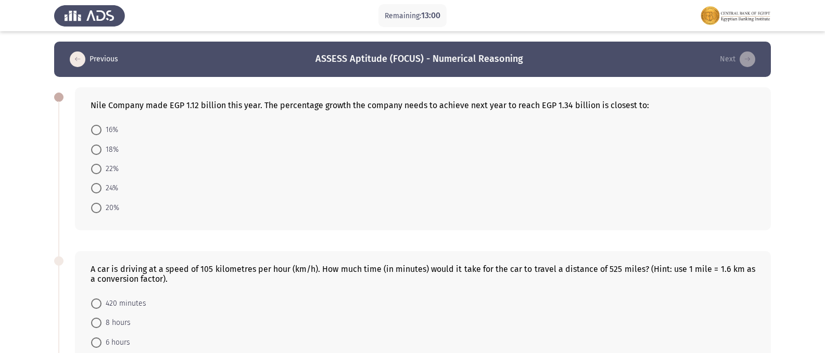
click at [99, 129] on span at bounding box center [96, 130] width 10 height 10
click at [99, 129] on input "16%" at bounding box center [96, 130] width 10 height 10
radio input "true"
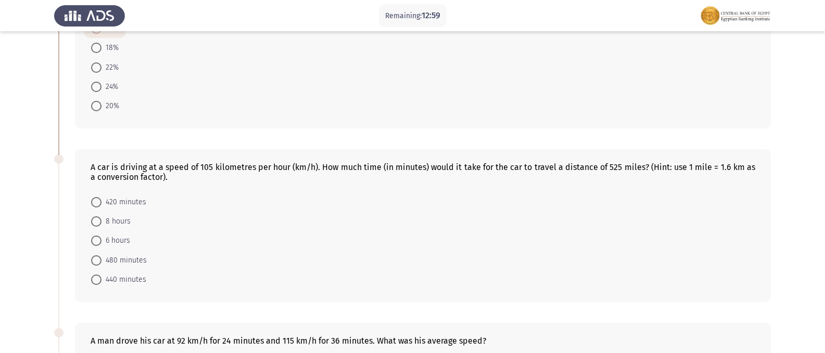
scroll to position [156, 0]
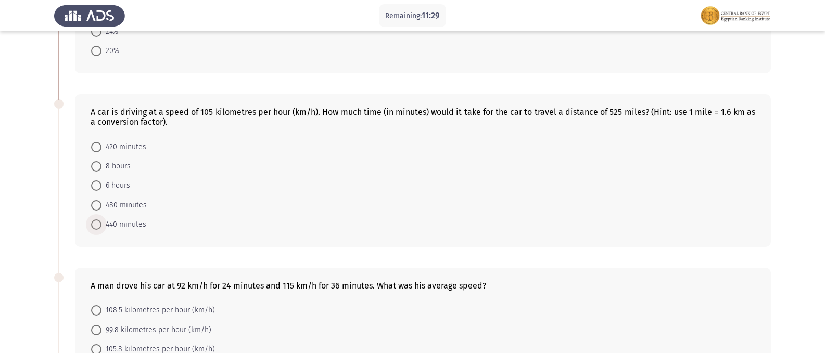
click at [98, 229] on span at bounding box center [96, 225] width 10 height 10
click at [98, 229] on input "440 minutes" at bounding box center [96, 225] width 10 height 10
radio input "true"
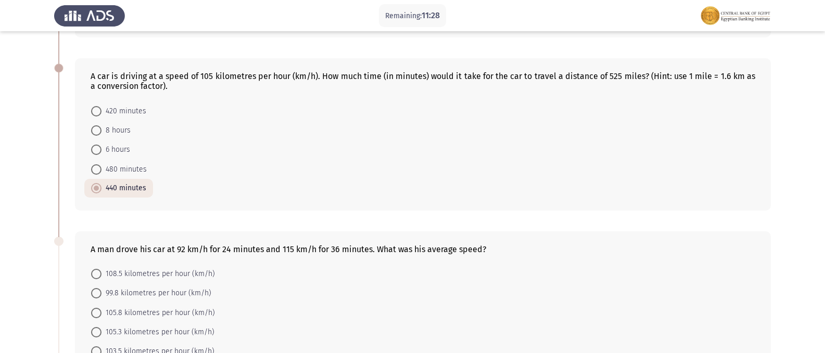
scroll to position [312, 0]
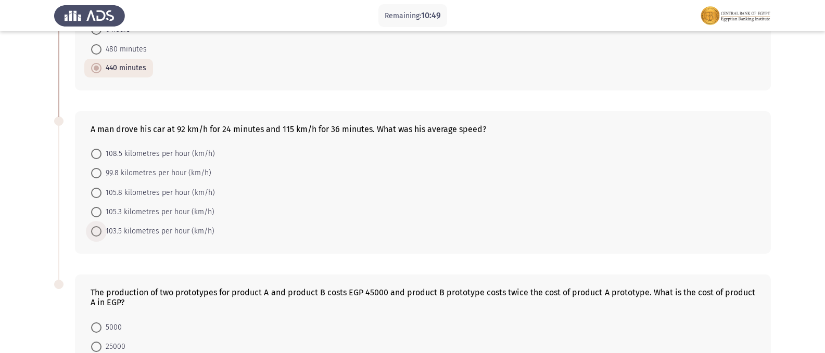
click at [97, 231] on span at bounding box center [96, 231] width 10 height 10
click at [97, 231] on input "103.5 kilometres per hour (km/h)" at bounding box center [96, 231] width 10 height 10
radio input "true"
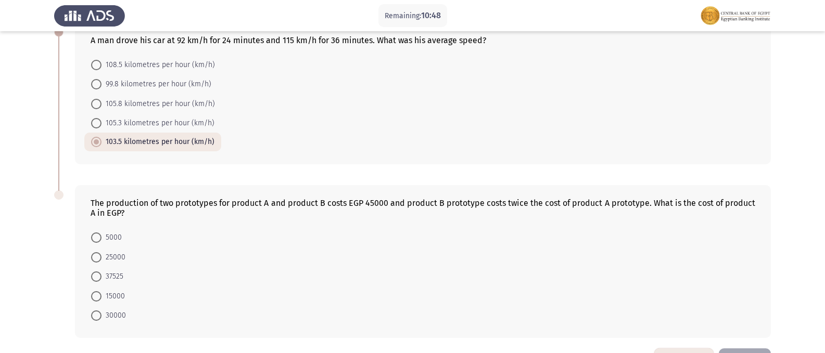
scroll to position [438, 0]
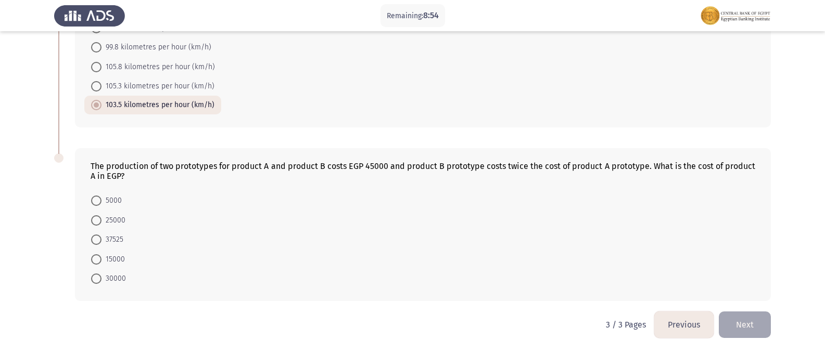
click at [96, 255] on span at bounding box center [96, 260] width 10 height 10
click at [96, 255] on input "15000" at bounding box center [96, 260] width 10 height 10
radio input "true"
click at [758, 319] on button "Next" at bounding box center [745, 325] width 52 height 27
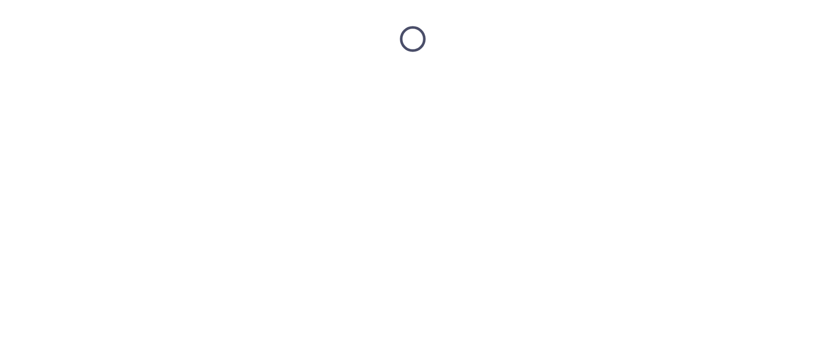
scroll to position [0, 0]
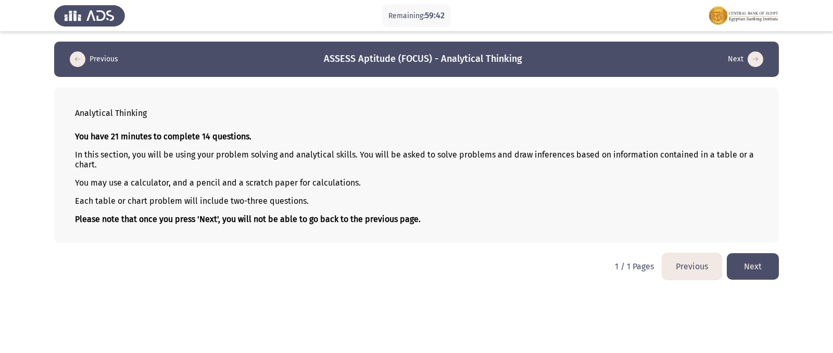
click at [747, 270] on button "Next" at bounding box center [753, 267] width 52 height 27
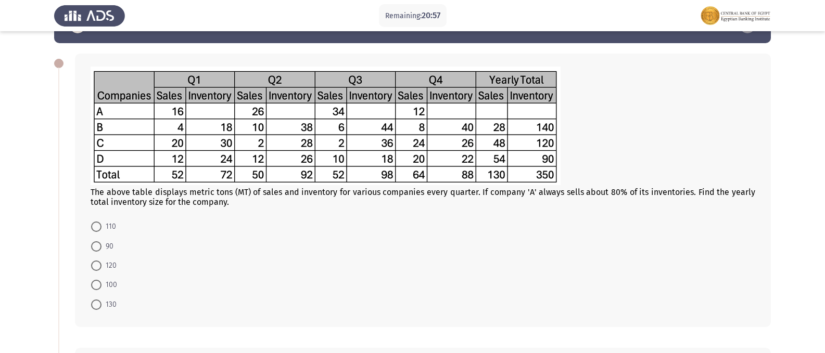
scroll to position [52, 0]
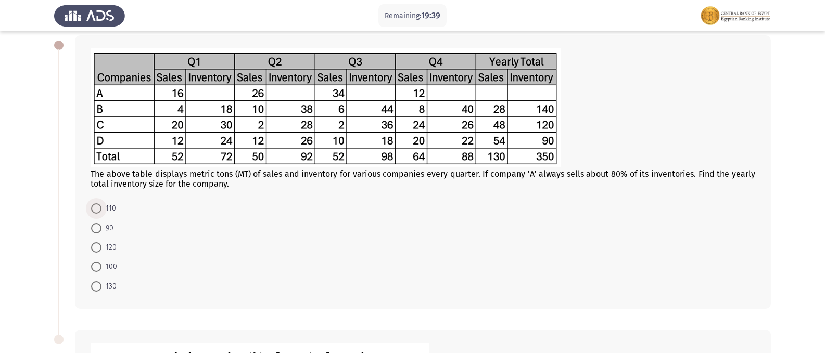
click at [95, 203] on label "110" at bounding box center [103, 209] width 25 height 12
click at [95, 204] on input "110" at bounding box center [96, 209] width 10 height 10
radio input "true"
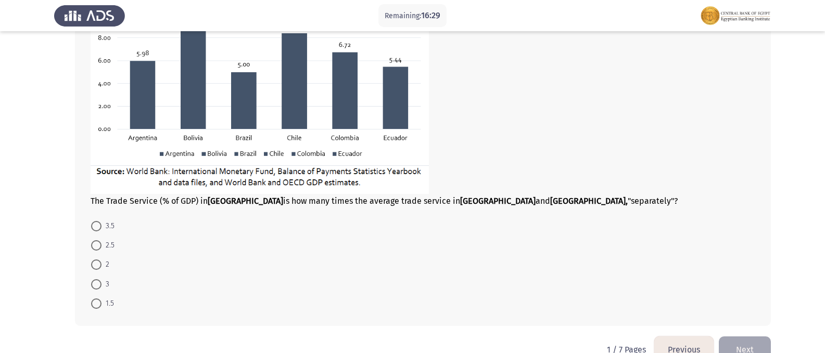
scroll to position [500, 0]
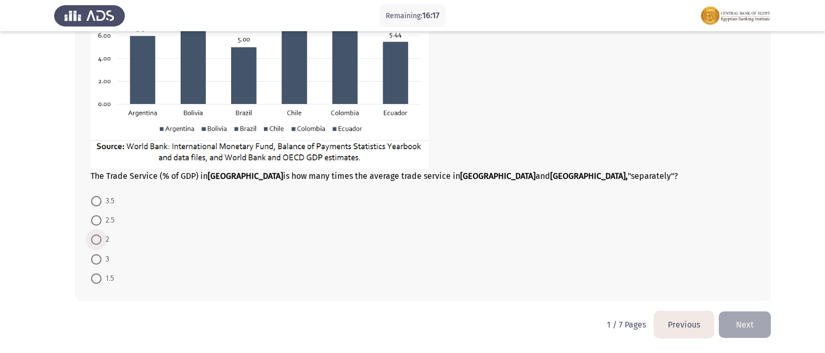
click at [97, 239] on span at bounding box center [96, 240] width 10 height 10
click at [97, 239] on input "2" at bounding box center [96, 240] width 10 height 10
radio input "true"
click at [760, 325] on button "Next" at bounding box center [745, 325] width 52 height 27
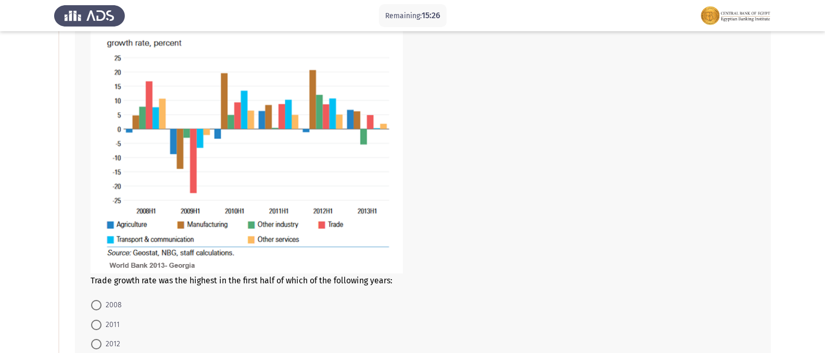
scroll to position [156, 0]
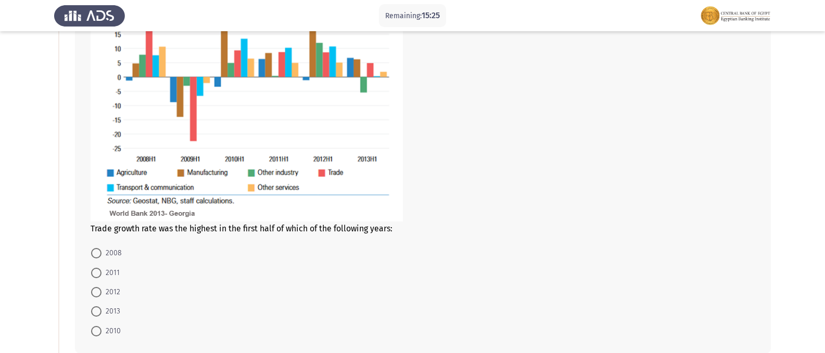
click at [100, 286] on label "2012" at bounding box center [105, 292] width 29 height 12
click at [100, 287] on input "2012" at bounding box center [96, 292] width 10 height 10
radio input "true"
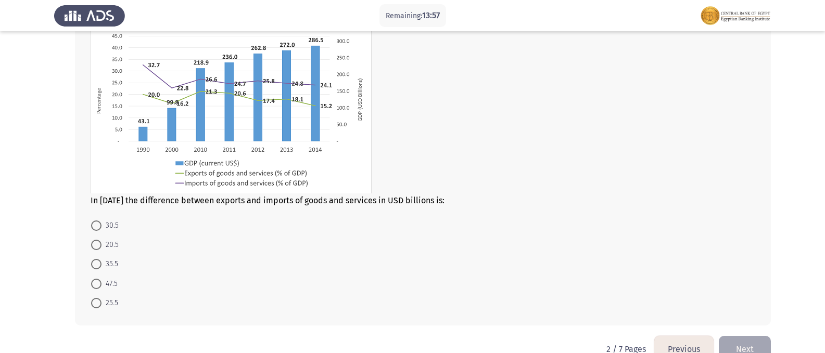
scroll to position [556, 0]
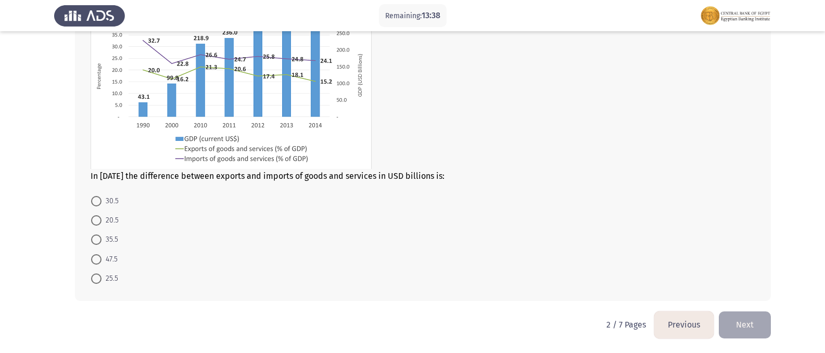
click at [98, 241] on span at bounding box center [96, 240] width 10 height 10
click at [98, 241] on input "35.5" at bounding box center [96, 240] width 10 height 10
radio input "true"
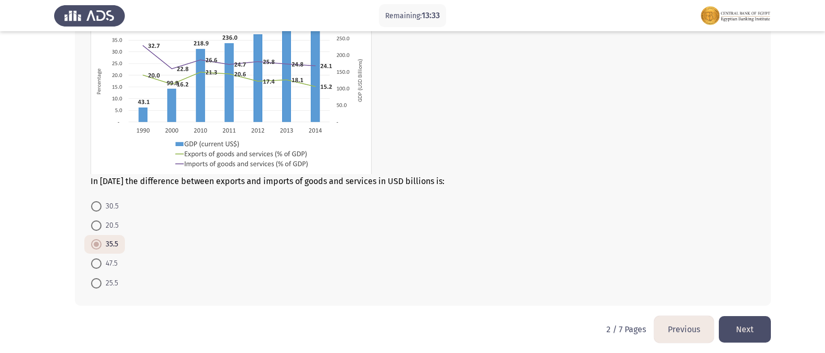
scroll to position [555, 0]
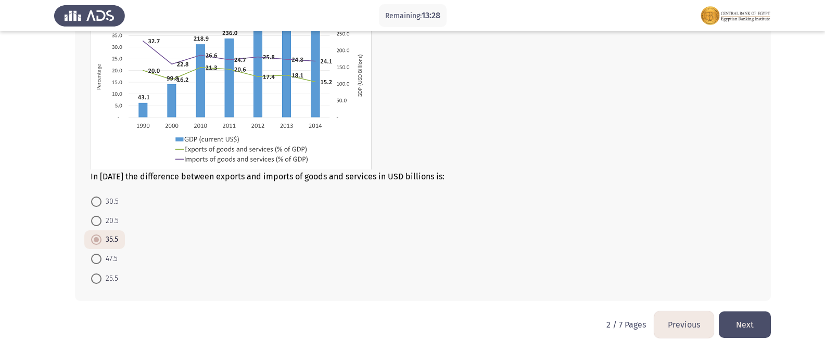
click at [739, 320] on button "Next" at bounding box center [745, 325] width 52 height 27
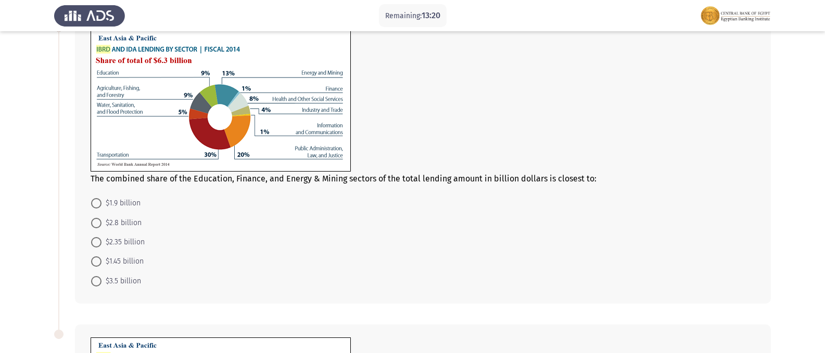
scroll to position [52, 0]
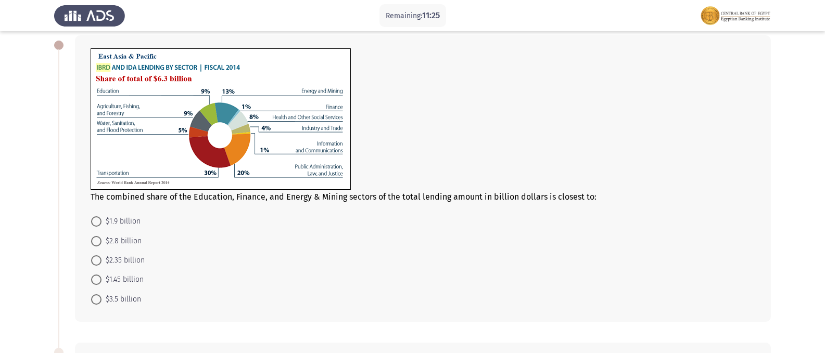
click at [93, 299] on span at bounding box center [96, 300] width 10 height 10
click at [93, 299] on input "$3.5 billion" at bounding box center [96, 300] width 10 height 10
radio input "true"
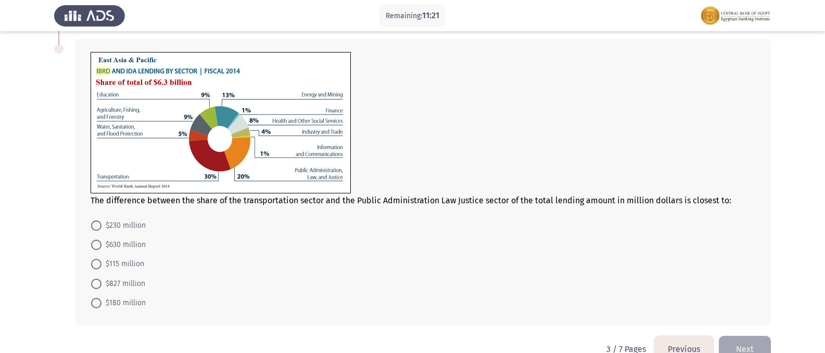
scroll to position [364, 0]
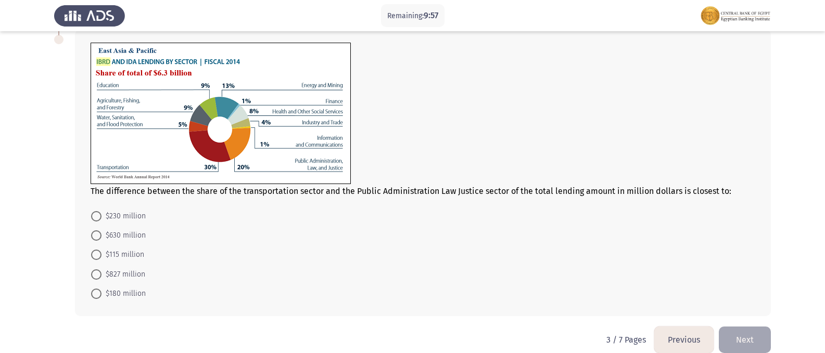
click at [92, 230] on label "$630 million" at bounding box center [118, 236] width 55 height 12
click at [92, 231] on input "$630 million" at bounding box center [96, 236] width 10 height 10
radio input "true"
click at [98, 293] on span at bounding box center [96, 293] width 10 height 10
click at [98, 293] on input "$180 million" at bounding box center [96, 293] width 10 height 10
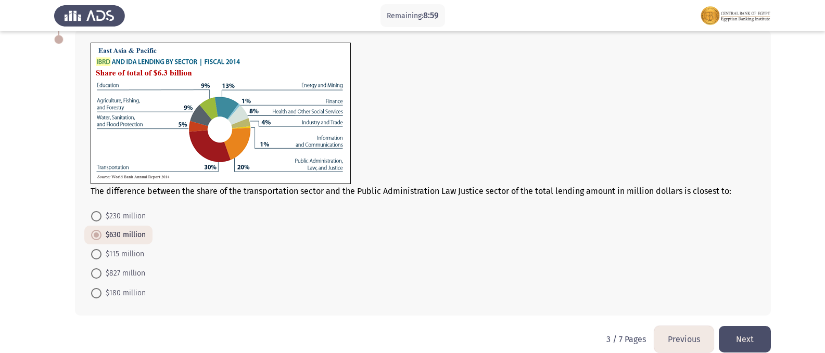
radio input "true"
click at [760, 339] on button "Next" at bounding box center [745, 339] width 52 height 27
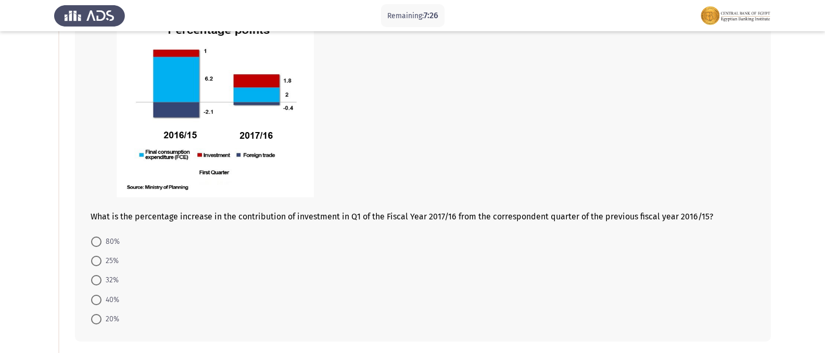
scroll to position [104, 0]
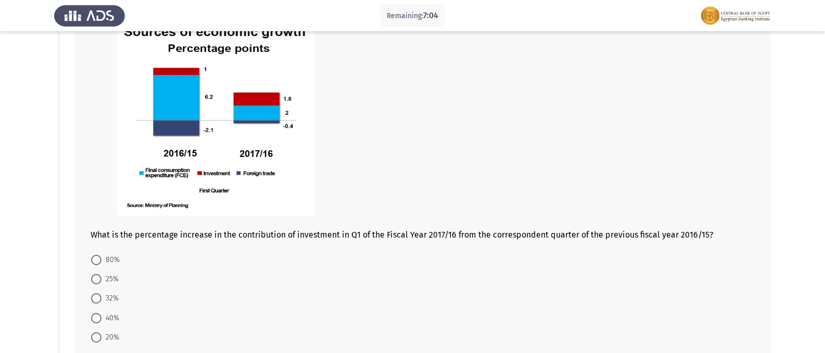
click at [96, 313] on span at bounding box center [96, 318] width 10 height 10
click at [96, 313] on input "40%" at bounding box center [96, 318] width 10 height 10
radio input "true"
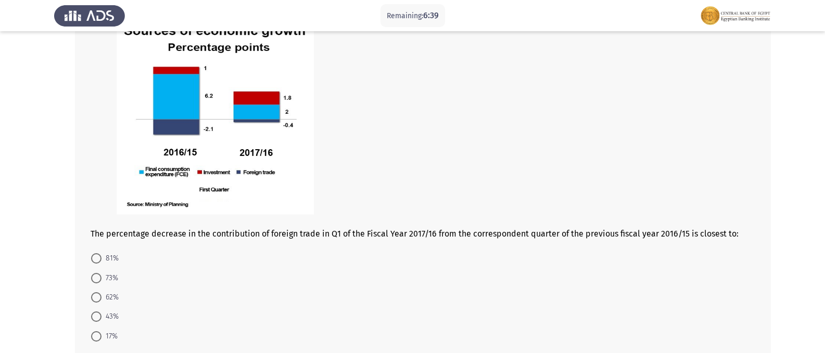
scroll to position [521, 0]
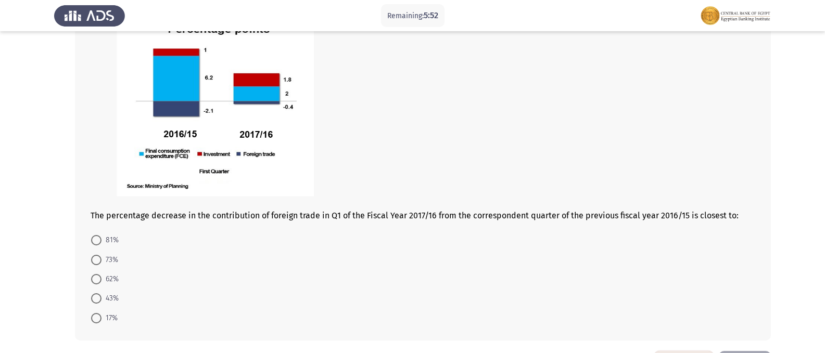
click at [96, 237] on span at bounding box center [96, 240] width 10 height 10
click at [96, 237] on input "81%" at bounding box center [96, 240] width 10 height 10
radio input "true"
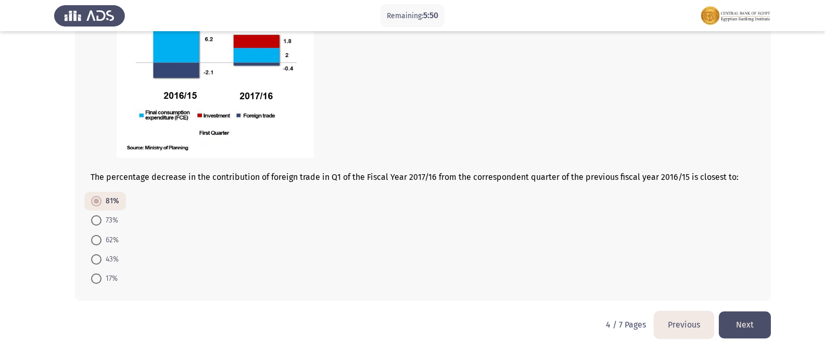
click at [755, 327] on button "Next" at bounding box center [745, 325] width 52 height 27
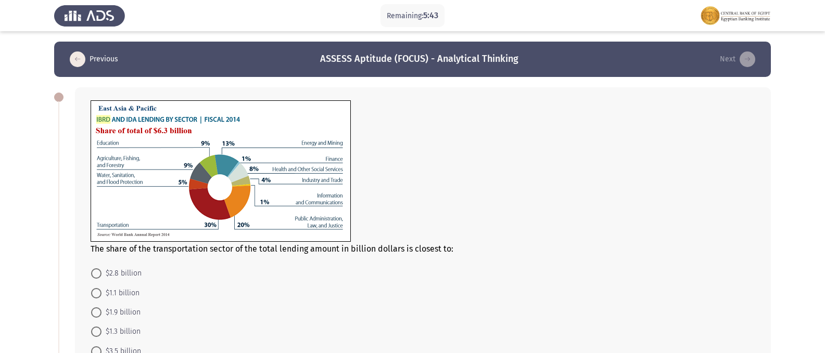
scroll to position [52, 0]
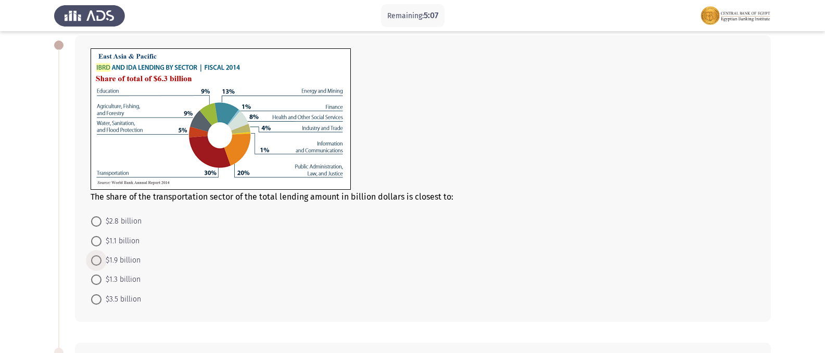
click at [97, 262] on span at bounding box center [96, 261] width 10 height 10
click at [97, 262] on input "$1.9 billion" at bounding box center [96, 261] width 10 height 10
radio input "true"
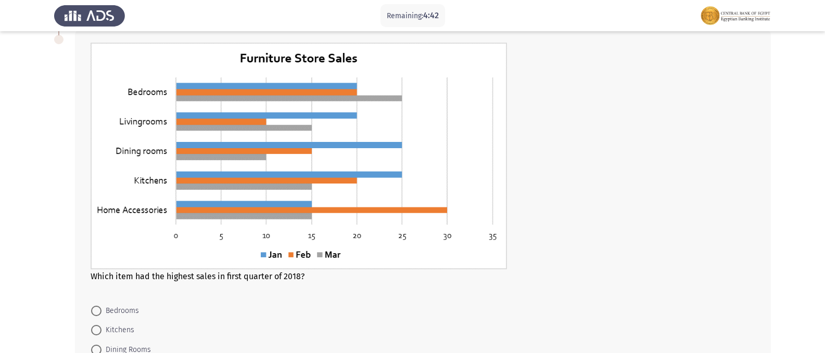
scroll to position [416, 0]
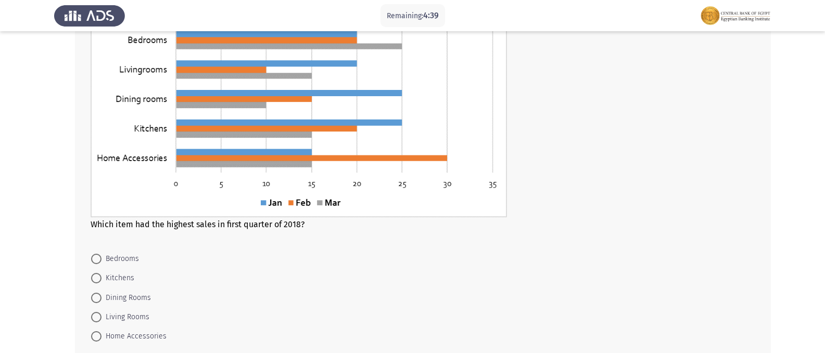
click at [103, 335] on span "Home Accessories" at bounding box center [134, 337] width 65 height 12
click at [102, 335] on input "Home Accessories" at bounding box center [96, 337] width 10 height 10
radio input "true"
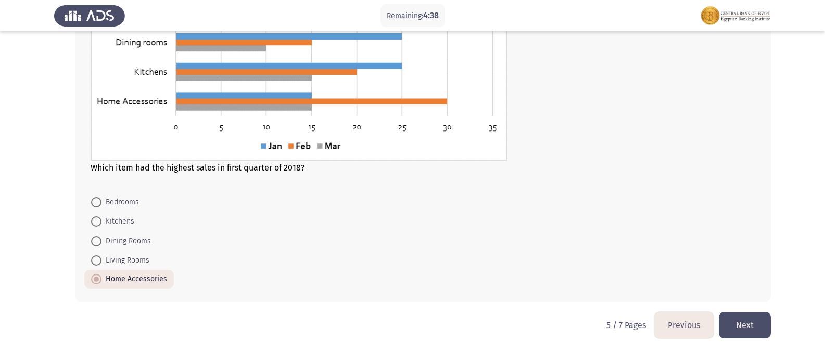
scroll to position [474, 0]
click at [742, 326] on button "Next" at bounding box center [745, 325] width 52 height 27
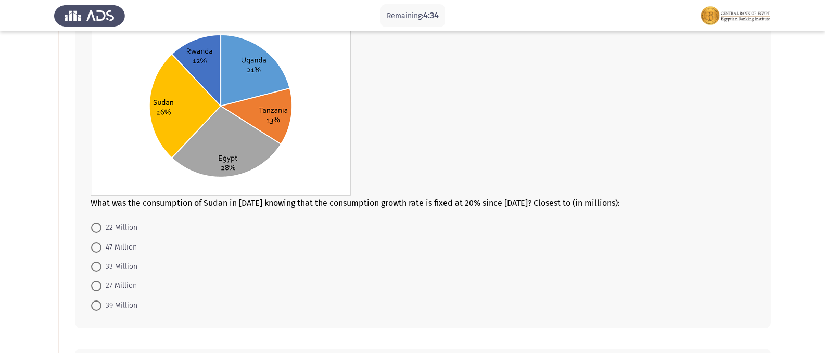
scroll to position [104, 0]
click at [94, 243] on span at bounding box center [96, 247] width 10 height 10
click at [94, 243] on input "47 Million" at bounding box center [96, 247] width 10 height 10
radio input "true"
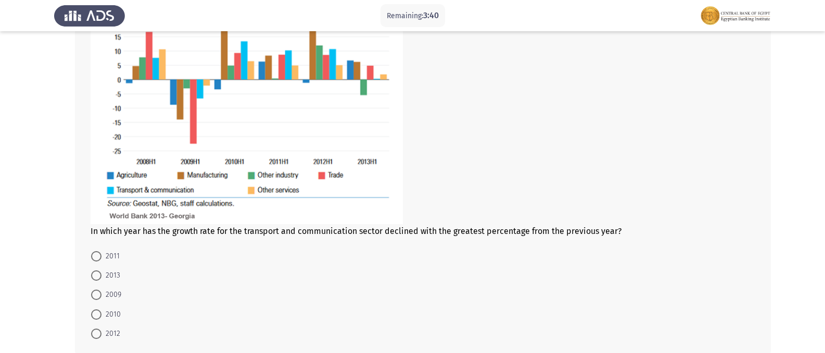
scroll to position [521, 0]
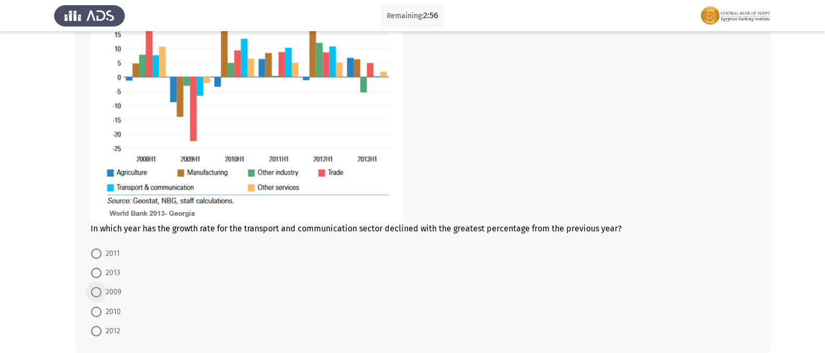
click at [98, 289] on span at bounding box center [96, 292] width 10 height 10
click at [98, 289] on input "2009" at bounding box center [96, 292] width 10 height 10
radio input "true"
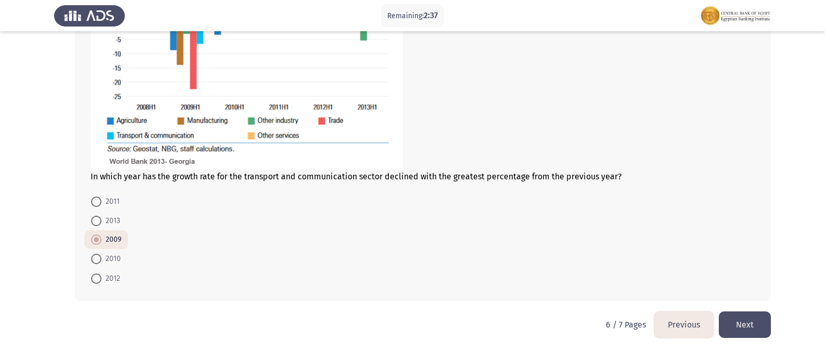
click at [739, 323] on button "Next" at bounding box center [745, 325] width 52 height 27
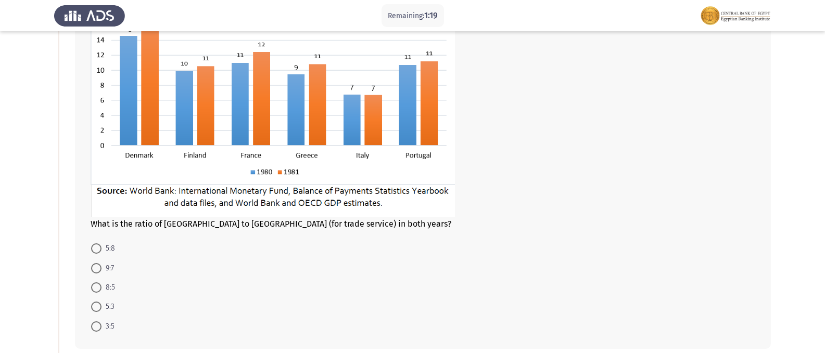
scroll to position [156, 0]
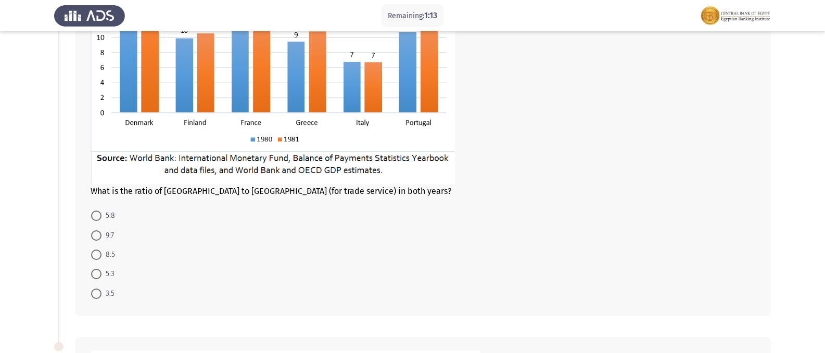
click at [94, 290] on span at bounding box center [96, 294] width 10 height 10
click at [94, 290] on input "3:5" at bounding box center [96, 294] width 10 height 10
radio input "true"
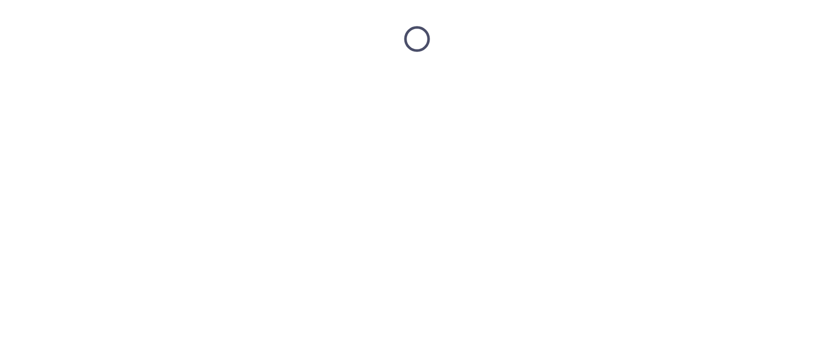
scroll to position [0, 0]
